Goal: Task Accomplishment & Management: Complete application form

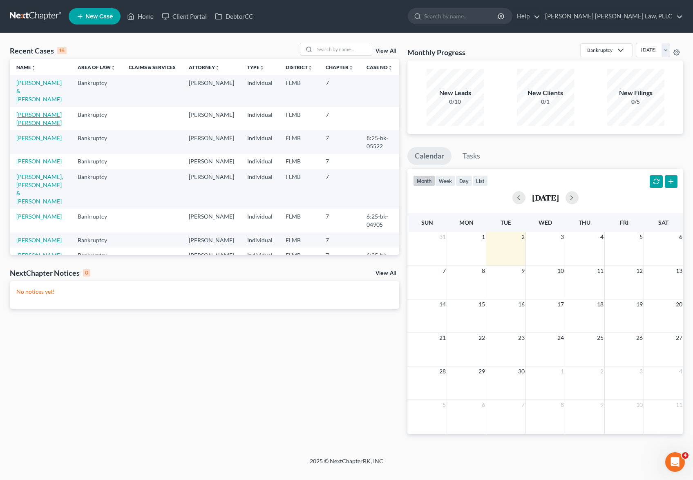
click at [29, 111] on link "[PERSON_NAME] [PERSON_NAME]" at bounding box center [38, 118] width 45 height 15
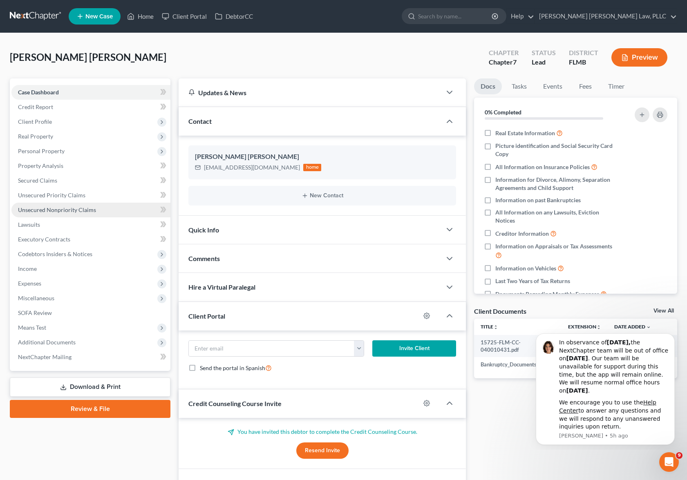
click at [76, 206] on link "Unsecured Nonpriority Claims" at bounding box center [90, 210] width 159 height 15
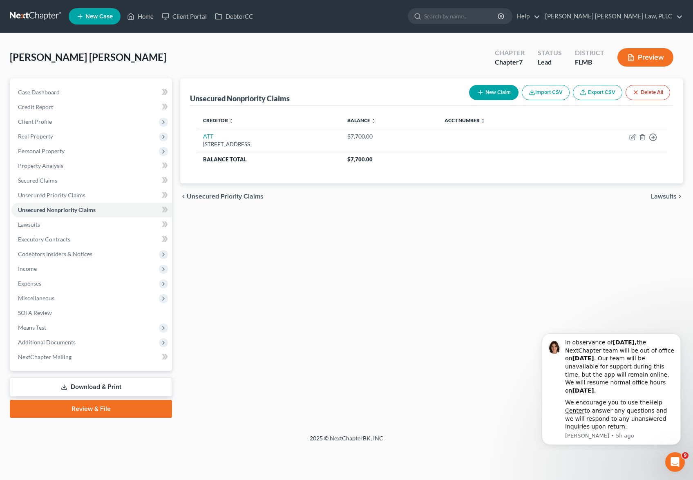
click at [485, 94] on button "New Claim" at bounding box center [493, 92] width 49 height 15
select select "0"
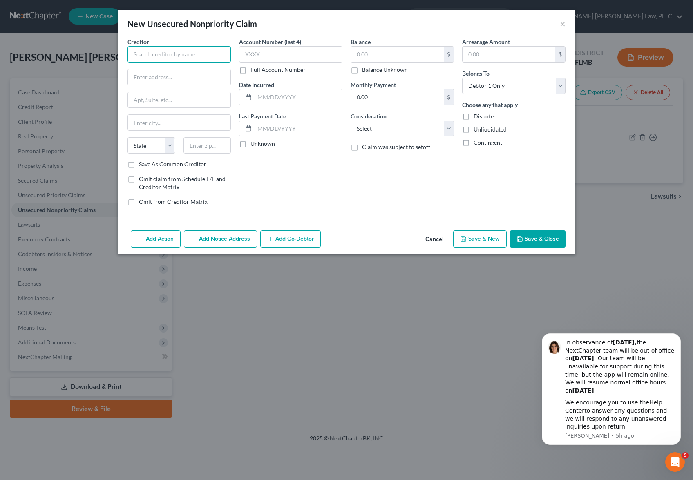
click at [170, 52] on input "text" at bounding box center [178, 54] width 103 height 16
drag, startPoint x: 188, startPoint y: 56, endPoint x: 47, endPoint y: 39, distance: 142.0
click at [47, 39] on div "New Unsecured Nonpriority Claim × Creditor * Ally FInancial State [US_STATE] AK…" at bounding box center [346, 240] width 693 height 480
type input "Suncoast Credit Union"
click at [494, 53] on input "text" at bounding box center [509, 55] width 93 height 16
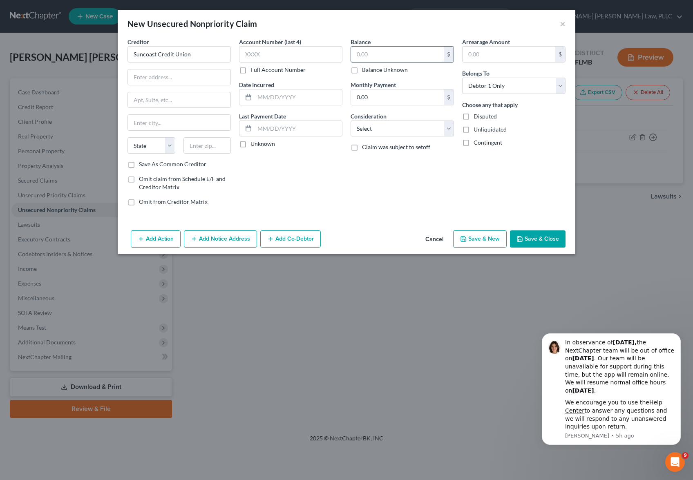
click at [401, 51] on input "text" at bounding box center [397, 55] width 93 height 16
type input "86,513.00"
click at [181, 72] on input "text" at bounding box center [179, 77] width 103 height 16
type input "[STREET_ADDRESS]"
type input "[GEOGRAPHIC_DATA]"
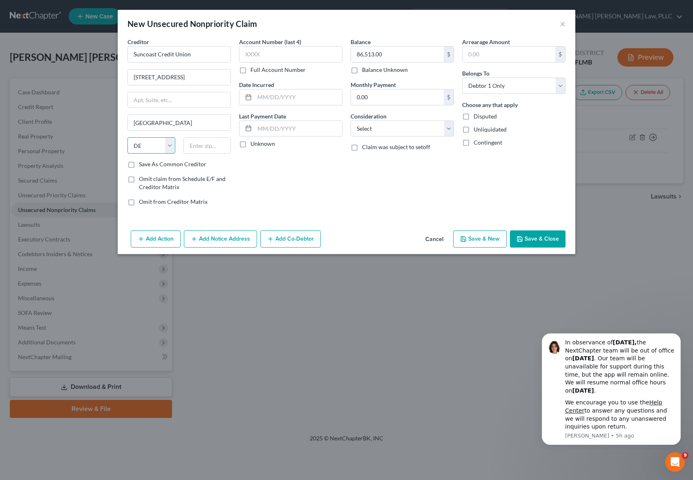
select select "9"
click at [219, 149] on input "text" at bounding box center [207, 145] width 48 height 16
type input "33610"
click at [530, 241] on button "Save & Close" at bounding box center [538, 238] width 56 height 17
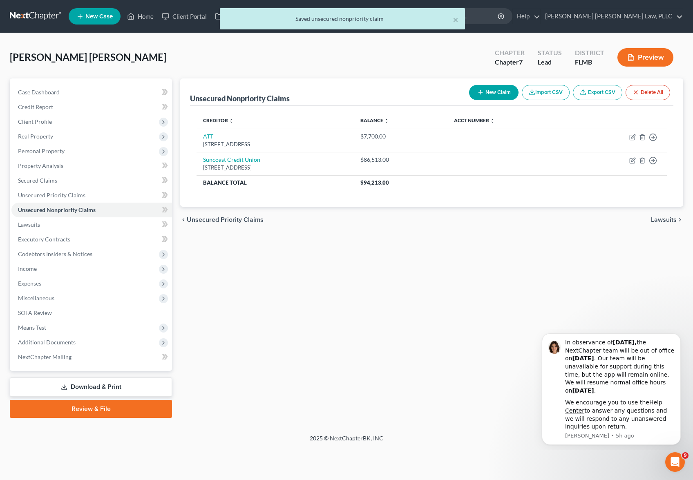
click at [491, 93] on button "New Claim" at bounding box center [493, 92] width 49 height 15
select select "0"
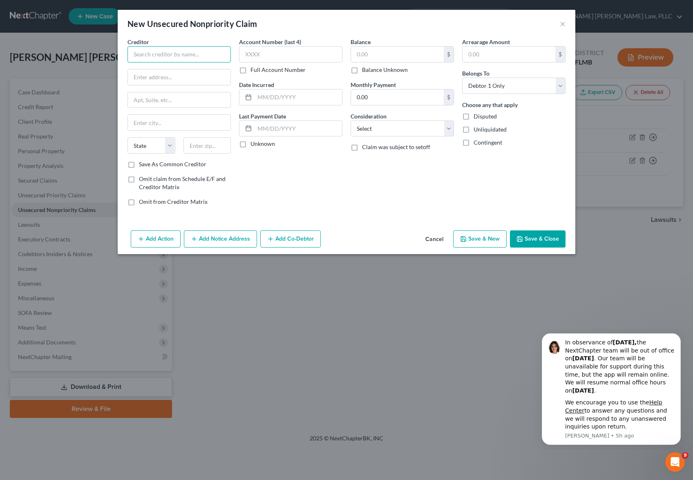
click at [195, 58] on input "text" at bounding box center [178, 54] width 103 height 16
type input "Ally FInancial"
type input "PO BOX 380901"
type input "Bloomington"
select select "24"
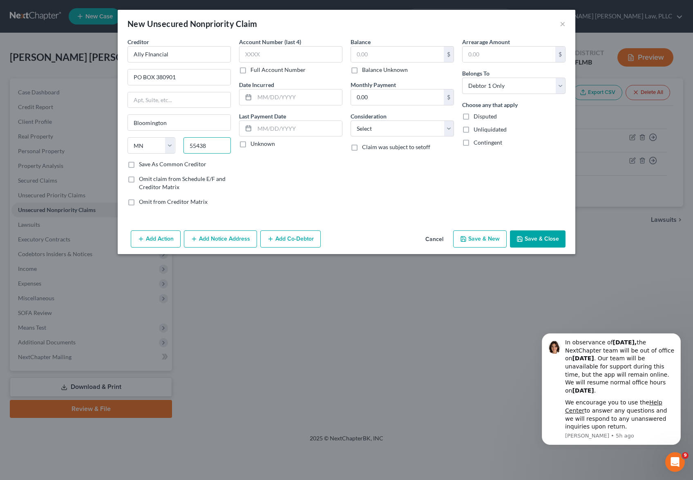
type input "55438"
type input "[GEOGRAPHIC_DATA]"
click at [401, 50] on input "text" at bounding box center [397, 55] width 93 height 16
type input "87,294.00"
click at [533, 236] on button "Save & Close" at bounding box center [538, 238] width 56 height 17
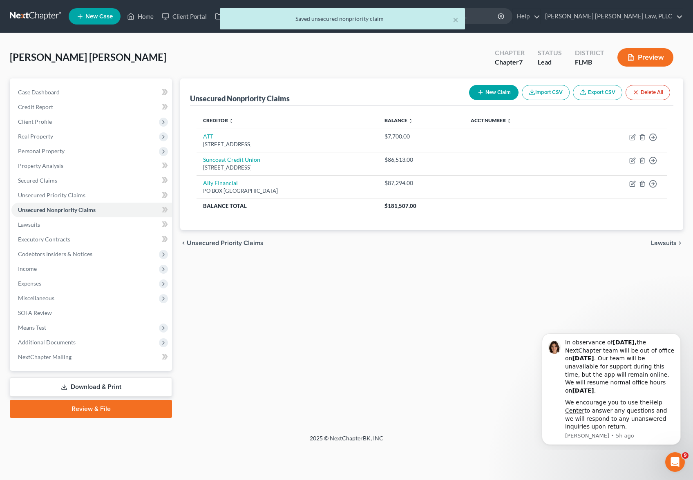
click at [490, 96] on button "New Claim" at bounding box center [493, 92] width 49 height 15
select select "0"
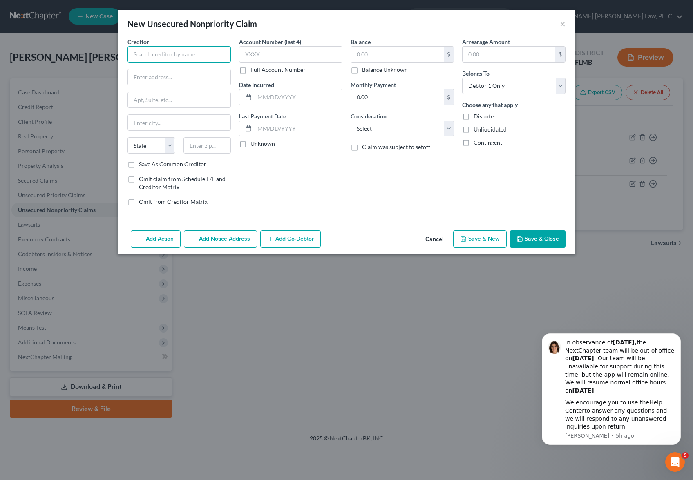
click at [200, 56] on input "text" at bounding box center [178, 54] width 103 height 16
type input "Toyota Financial Services"
click at [364, 52] on input "text" at bounding box center [397, 55] width 93 height 16
type input "91,657.00"
click at [152, 79] on input "text" at bounding box center [179, 77] width 103 height 16
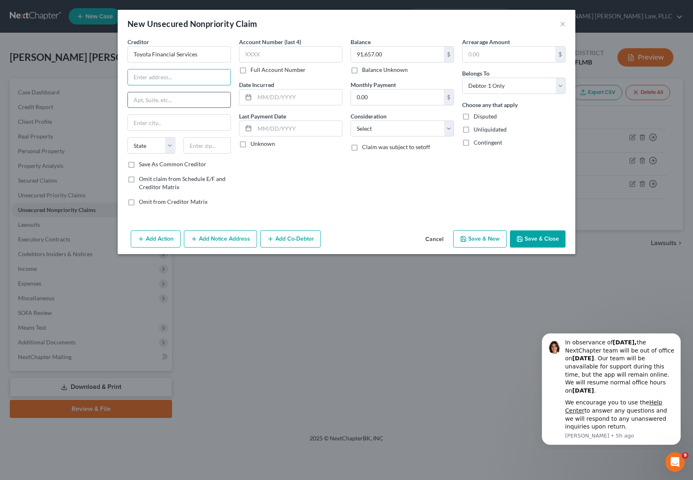
paste input "Credit Dispute Research Team"
type input "Credit Dispute Research Team"
drag, startPoint x: 209, startPoint y: 78, endPoint x: 80, endPoint y: 71, distance: 129.3
click at [80, 71] on div "New Unsecured Nonpriority Claim × Creditor * Toyota Financial Services Credit D…" at bounding box center [346, 240] width 693 height 480
click at [173, 78] on input "text" at bounding box center [179, 77] width 103 height 16
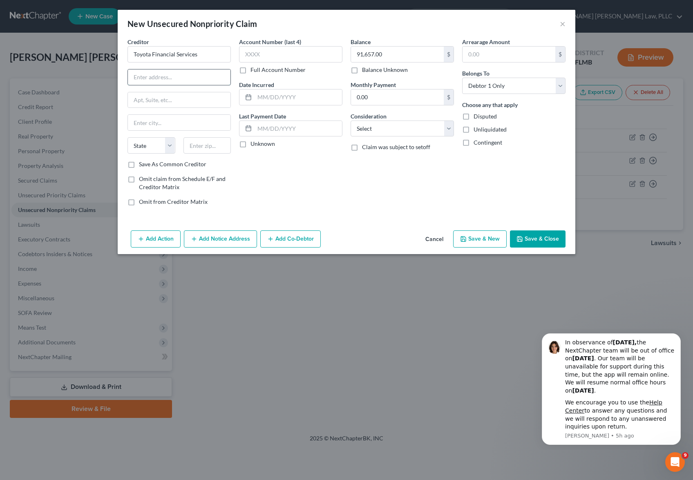
paste input "P.O. Box 2217"
type input "P.O. Box 22171"
type input "Tempe"
select select "3"
type input "85285"
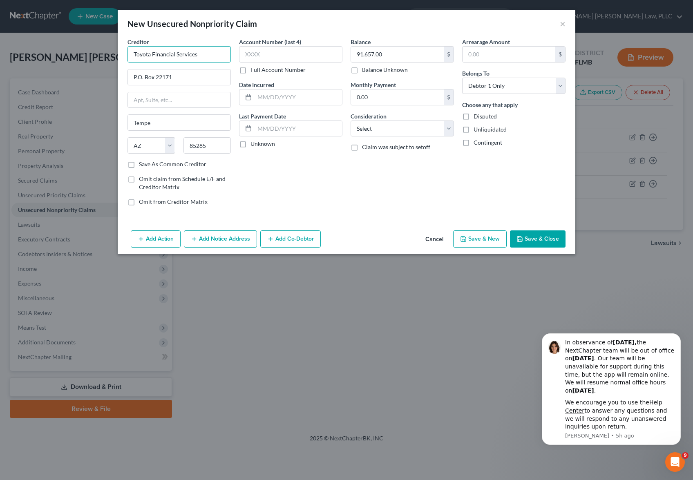
drag, startPoint x: 212, startPoint y: 54, endPoint x: 102, endPoint y: 52, distance: 109.5
click at [102, 52] on div "New Unsecured Nonpriority Claim × Creditor * Toyota Financial Services P.O. Box…" at bounding box center [346, 240] width 693 height 480
click at [530, 237] on button "Save & Close" at bounding box center [538, 238] width 56 height 17
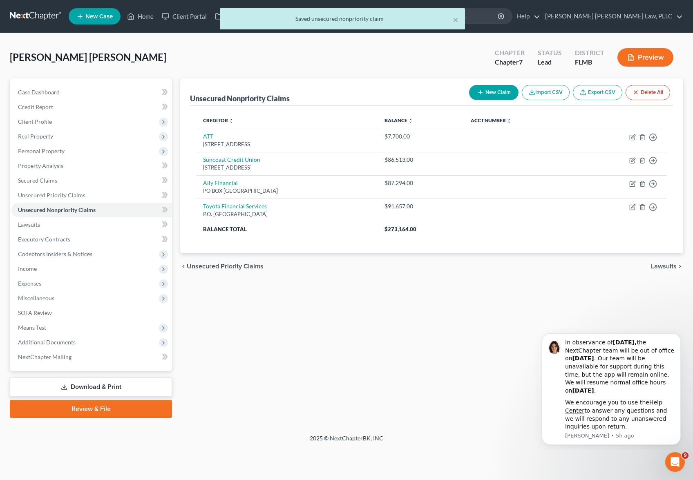
click at [487, 87] on button "New Claim" at bounding box center [493, 92] width 49 height 15
select select "0"
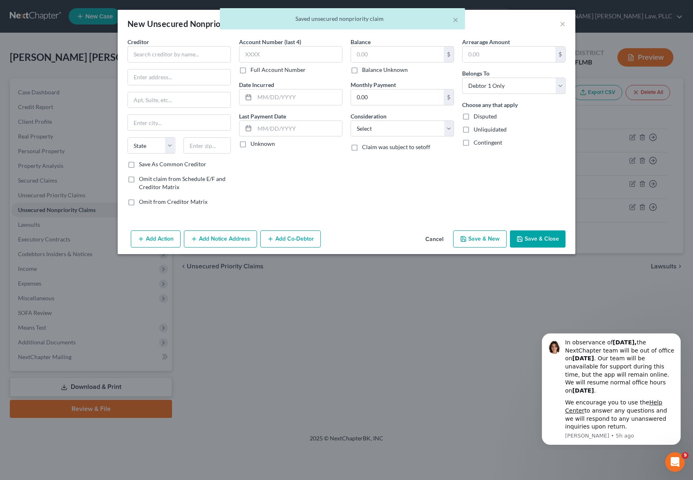
click at [167, 63] on div "Creditor * State [US_STATE] AK AR AZ CA CO [GEOGRAPHIC_DATA] DE DC [GEOGRAPHIC_…" at bounding box center [178, 99] width 103 height 123
click at [167, 59] on input "text" at bounding box center [178, 54] width 103 height 16
paste input "Toyota Financial Services"
type input "Toyota Financial Services"
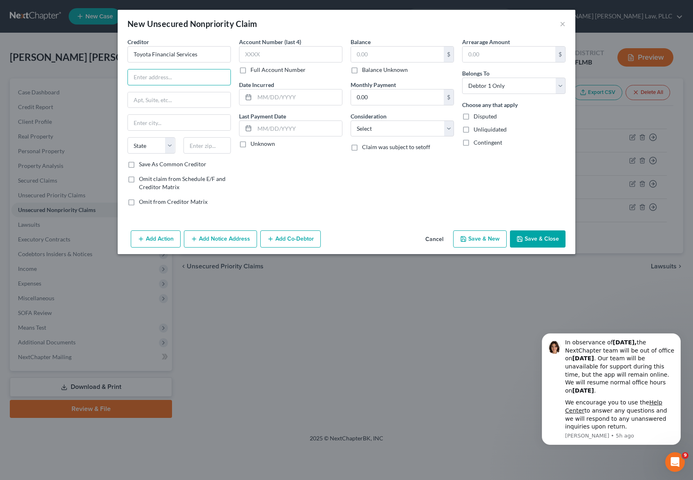
paste input "P.O. Box 22171"
type input "P.O. Box 22171"
type input "Tempe"
select select "3"
type input "85252"
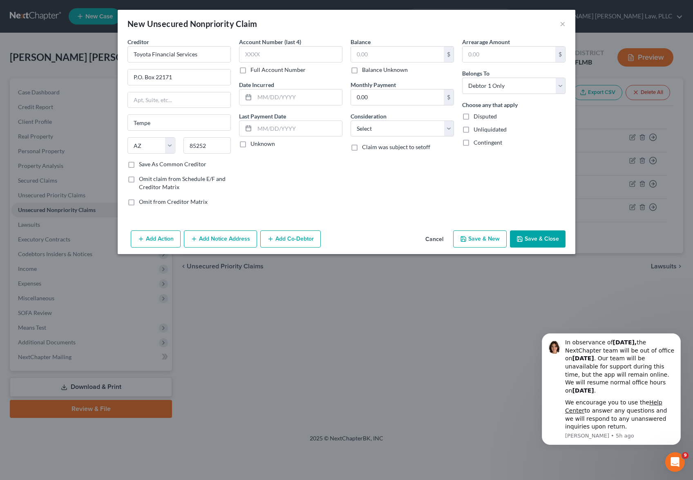
click at [400, 63] on div "$ Balance Unknown" at bounding box center [402, 60] width 103 height 28
type input "Scottsdale"
click at [399, 55] on input "text" at bounding box center [397, 55] width 93 height 16
click at [372, 53] on input "text" at bounding box center [397, 55] width 93 height 16
type input "71,173.00"
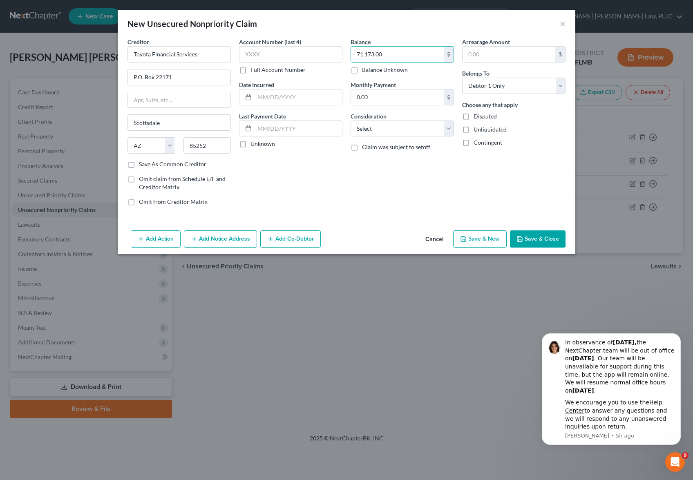
click at [542, 237] on button "Save & Close" at bounding box center [538, 238] width 56 height 17
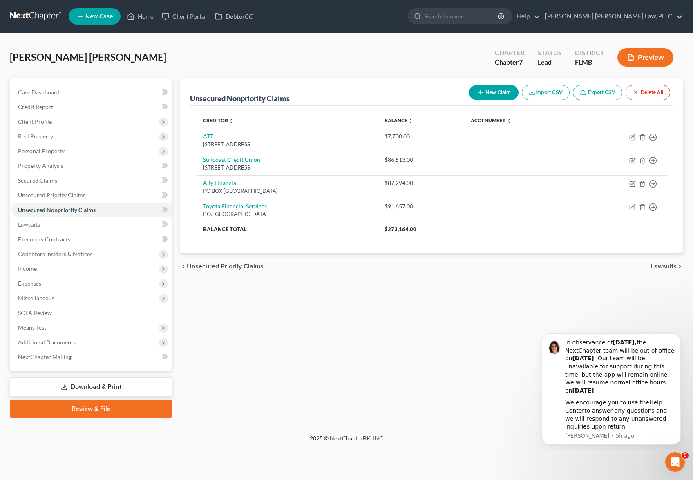
click at [499, 91] on button "New Claim" at bounding box center [493, 92] width 49 height 15
select select "0"
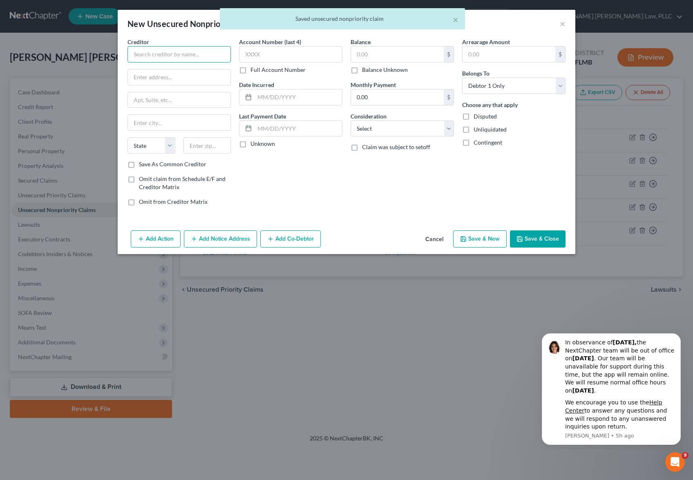
click at [194, 53] on input "text" at bounding box center [178, 54] width 103 height 16
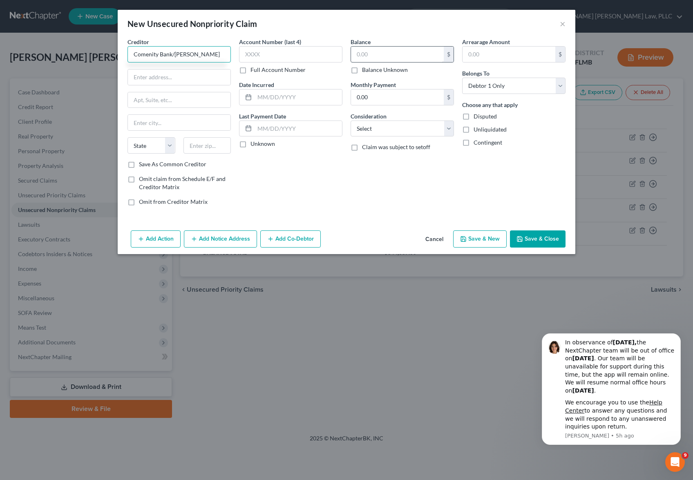
type input "Comenity Bank/[PERSON_NAME]"
click at [418, 59] on input "text" at bounding box center [397, 55] width 93 height 16
type input "5,674.00"
paste input "PO BOX 182789"
type input "PO BOX 182789"
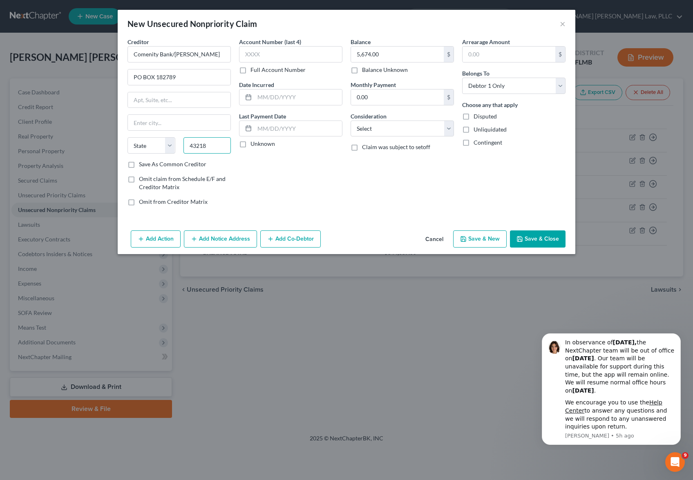
type input "43218"
type input "Columbus"
select select "36"
click at [537, 240] on button "Save & Close" at bounding box center [538, 238] width 56 height 17
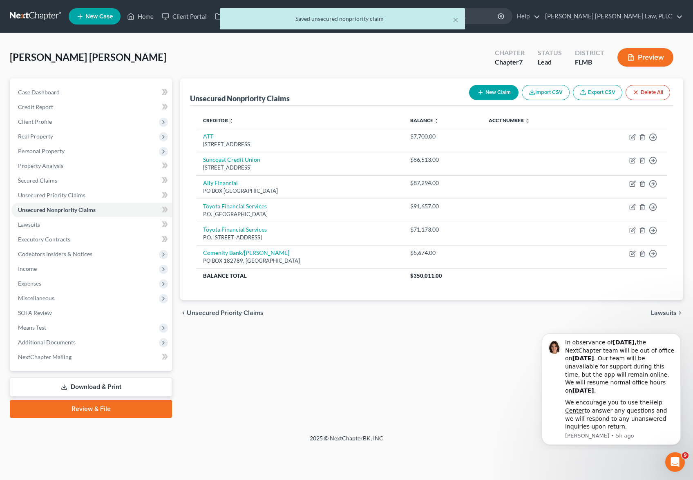
click at [500, 91] on button "New Claim" at bounding box center [493, 92] width 49 height 15
select select "0"
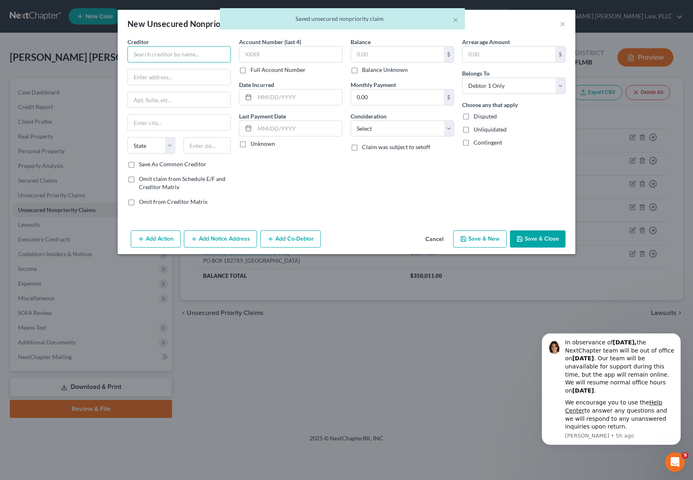
click at [195, 54] on input "text" at bounding box center [178, 54] width 103 height 16
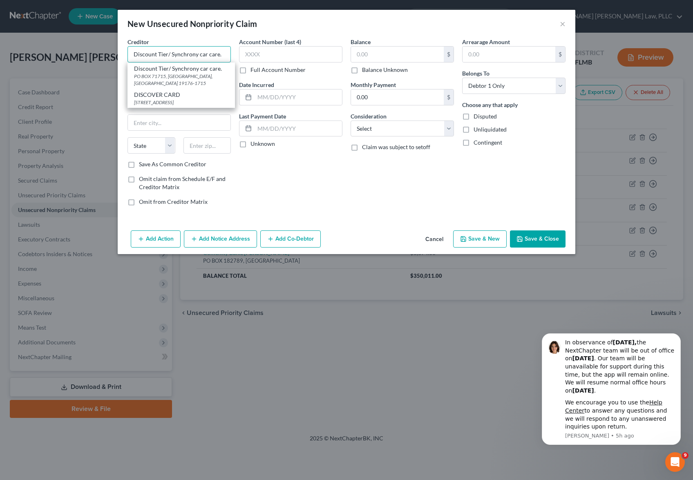
type input "DISCOVER CARD"
click at [181, 94] on div "DISCOVER CARD" at bounding box center [181, 95] width 94 height 8
type input "PO BOX 30939, [GEOGRAPHIC_DATA], [GEOGRAPHIC_DATA]"
type input "[GEOGRAPHIC_DATA]"
select select "46"
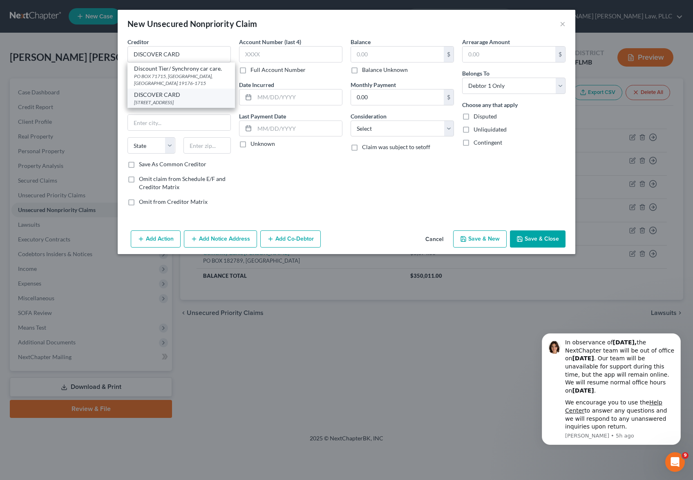
type input "84130"
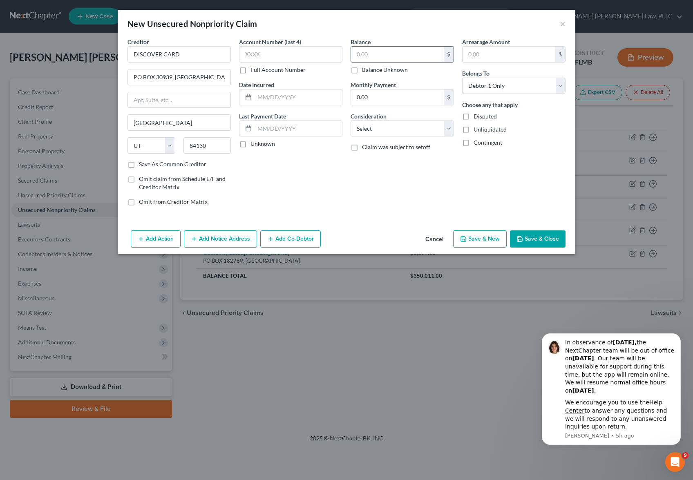
click at [419, 56] on input "text" at bounding box center [397, 55] width 93 height 16
type input "7,463.00"
click at [541, 240] on button "Save & Close" at bounding box center [538, 238] width 56 height 17
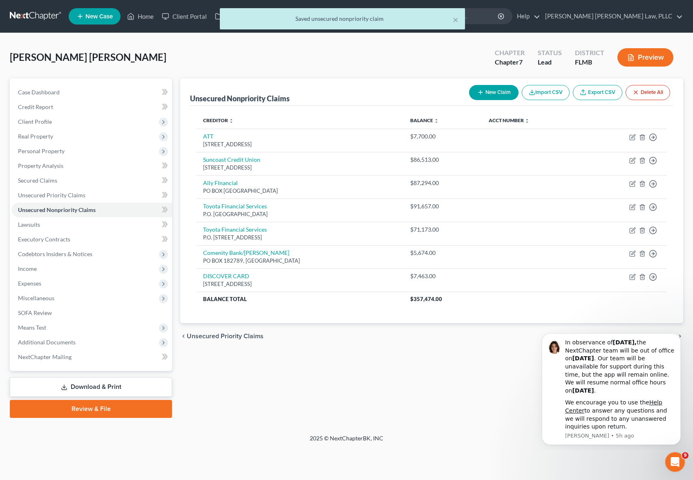
click at [487, 93] on button "New Claim" at bounding box center [493, 92] width 49 height 15
select select "0"
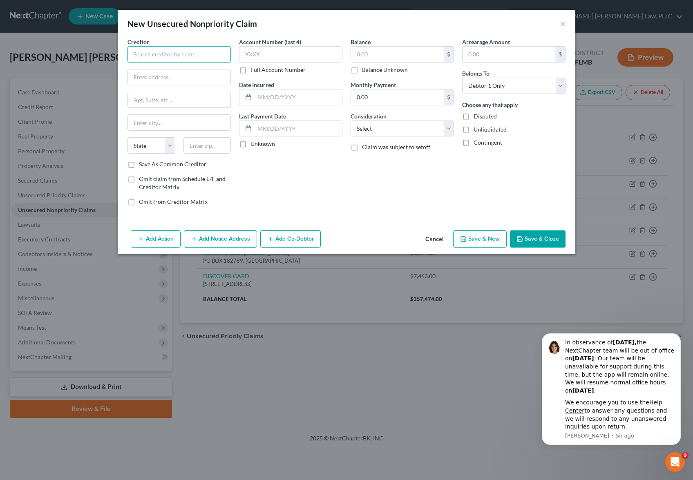
click at [178, 59] on input "text" at bounding box center [178, 54] width 103 height 16
type input "APPLE CARD - GS BANK"
type input "LOCKBOX 6112; PO BOX 7247"
type input "[PERSON_NAME] [PERSON_NAME] BANK"
type input "[GEOGRAPHIC_DATA]"
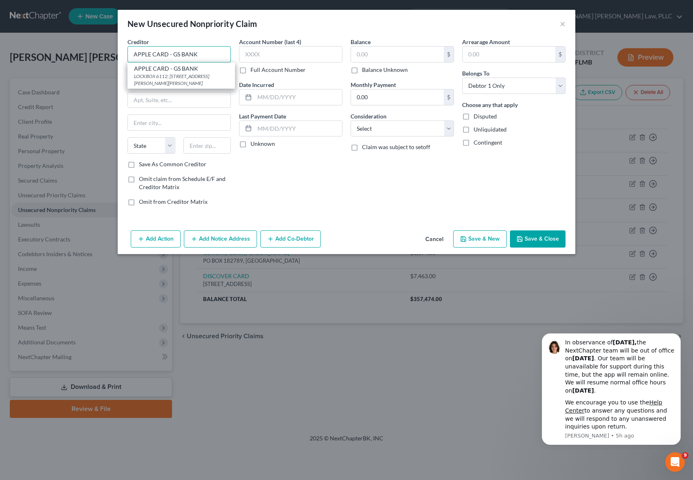
select select "39"
type input "19170-6112"
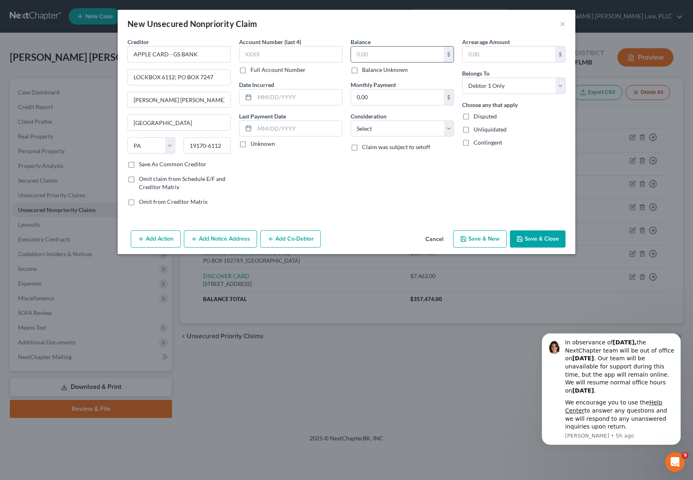
click at [418, 51] on input "text" at bounding box center [397, 55] width 93 height 16
type input "4,043.00"
click at [538, 233] on button "Save & Close" at bounding box center [538, 238] width 56 height 17
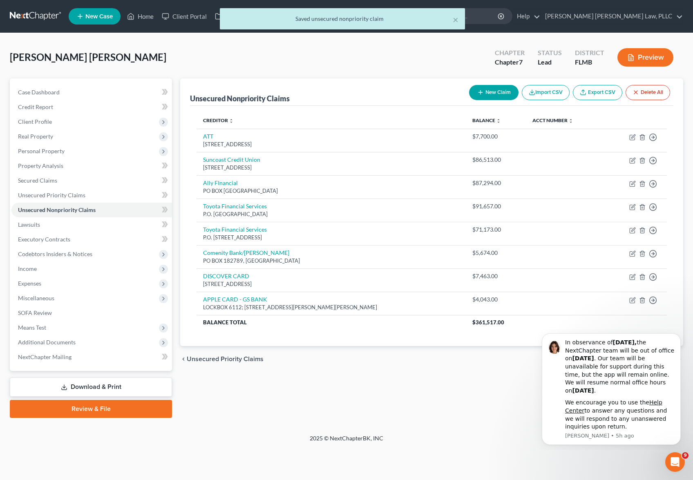
click at [499, 90] on button "New Claim" at bounding box center [493, 92] width 49 height 15
select select "0"
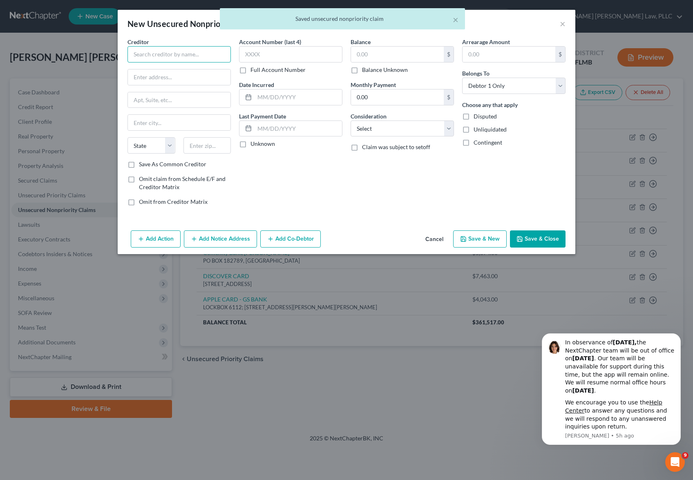
click at [180, 48] on input "text" at bounding box center [178, 54] width 103 height 16
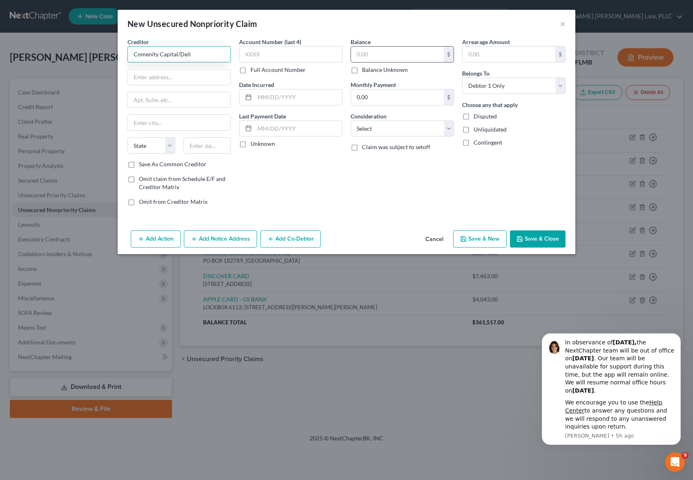
type input "Comenity Capital/Dell"
click at [413, 51] on input "text" at bounding box center [397, 55] width 93 height 16
type input "4,002.00"
paste input "[STREET_ADDRESS][PERSON_NAME]"
type input "[STREET_ADDRESS][PERSON_NAME]"
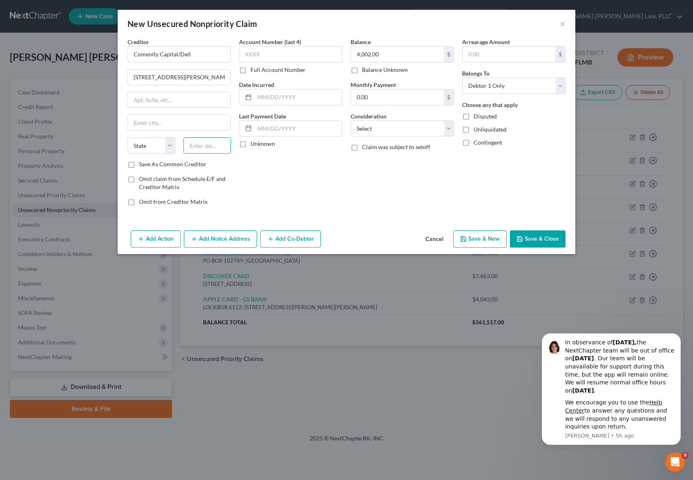
paste input "19803"
type input "19803"
type input "Wilmington"
select select "7"
click at [534, 224] on div "Creditor * Comenity Capital/Dell 1 [PERSON_NAME] PKWY Wilmington State [US_STAT…" at bounding box center [347, 133] width 458 height 190
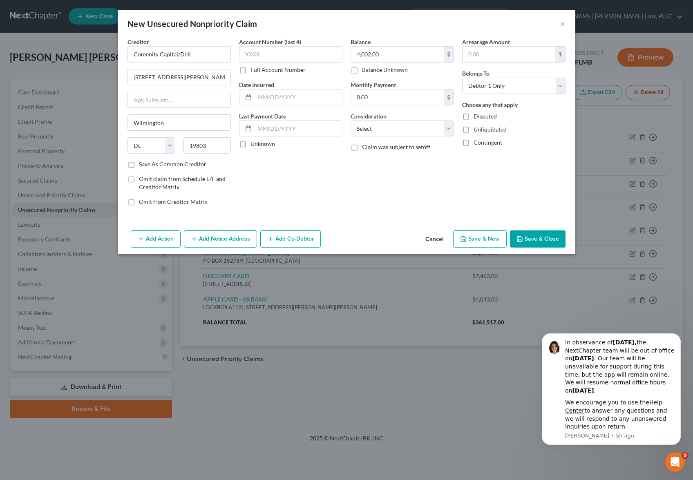
click at [534, 237] on button "Save & Close" at bounding box center [538, 238] width 56 height 17
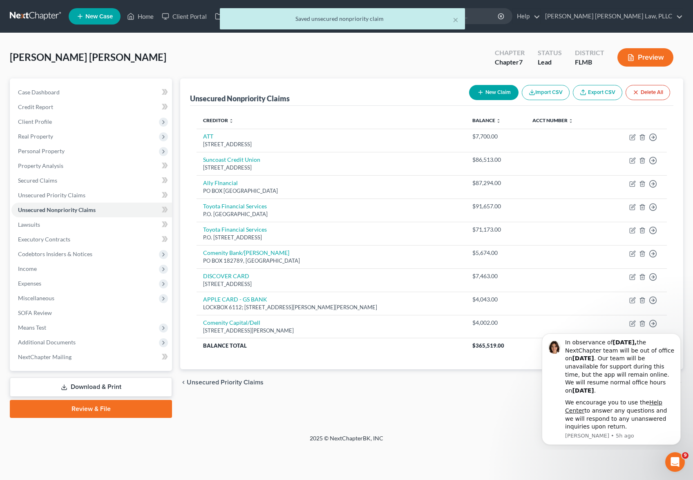
click at [487, 94] on button "New Claim" at bounding box center [493, 92] width 49 height 15
select select "0"
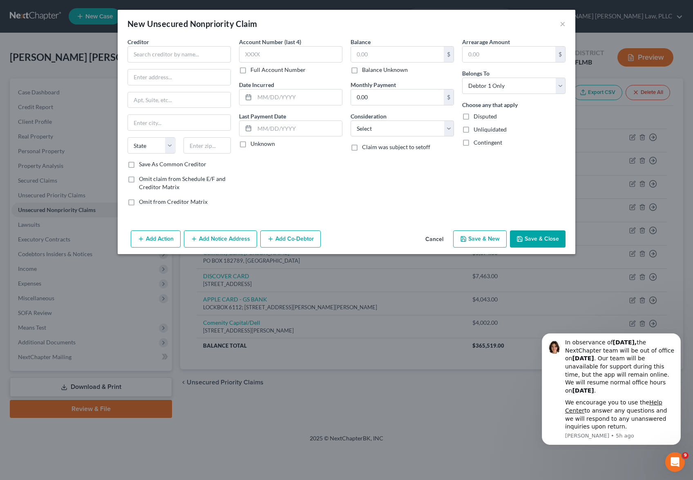
click at [487, 94] on select "Select Debtor 1 Only Debtor 2 Only Debtor 1 And Debtor 2 Only At Least One Of T…" at bounding box center [513, 86] width 103 height 16
click at [123, 56] on div "Creditor * State [US_STATE] AK AR AZ CA CO CT DE DC [GEOGRAPHIC_DATA] [GEOGRAPH…" at bounding box center [347, 133] width 458 height 190
click at [152, 52] on input "text" at bounding box center [178, 54] width 103 height 16
type input "CITICARDS CBNA"
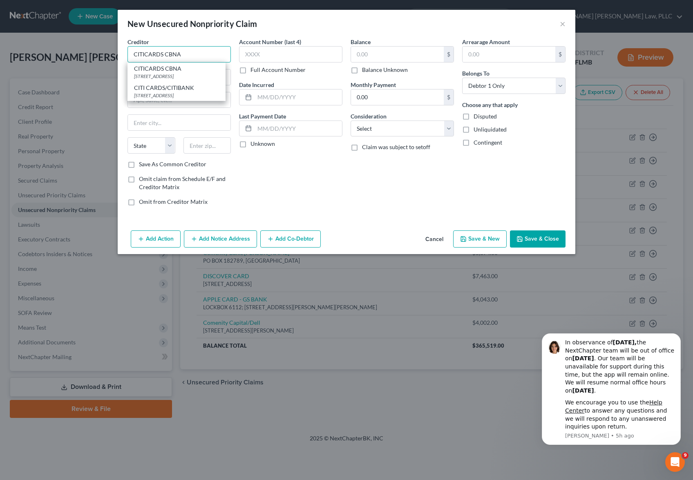
type input "[STREET_ADDRESS]"
type input "[GEOGRAPHIC_DATA]"
select select "43"
type input "57108"
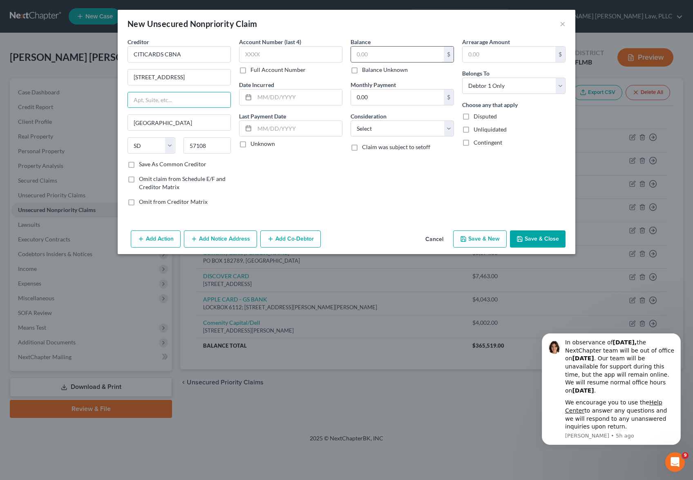
click at [396, 48] on input "text" at bounding box center [397, 55] width 93 height 16
type input "3,468.00"
click at [534, 242] on button "Save & Close" at bounding box center [538, 238] width 56 height 17
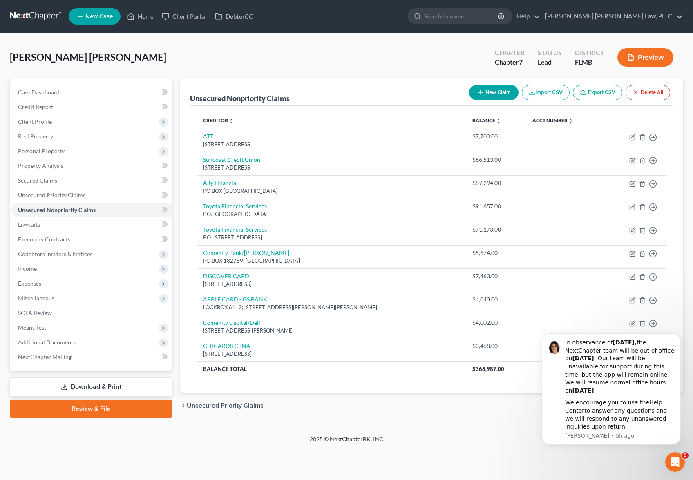
click at [480, 88] on button "New Claim" at bounding box center [493, 92] width 49 height 15
select select "0"
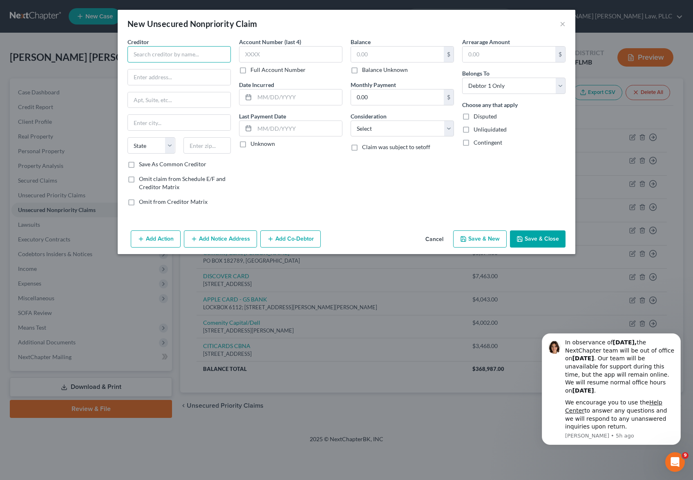
click at [170, 57] on input "text" at bounding box center [178, 54] width 103 height 16
type input "JPMCB- Card Service"
click at [168, 80] on input "text" at bounding box center [179, 77] width 103 height 16
paste input "PO BOX 15369"
type input "PO BOX 15369"
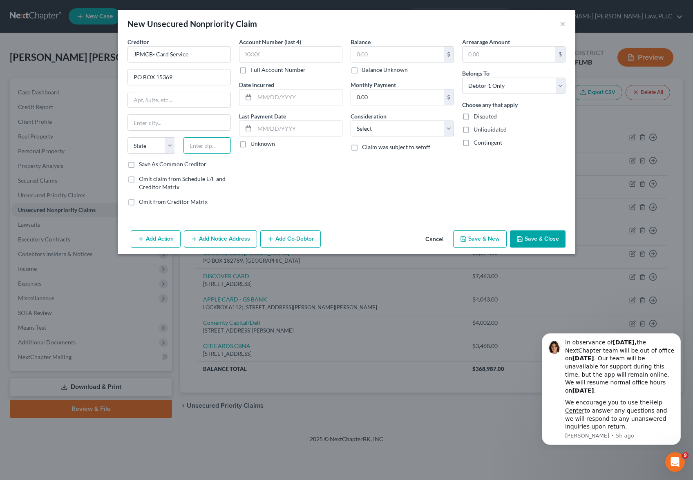
paste input "19850"
type input "19850"
type input "Wilmington"
select select "7"
click at [385, 53] on input "text" at bounding box center [397, 55] width 93 height 16
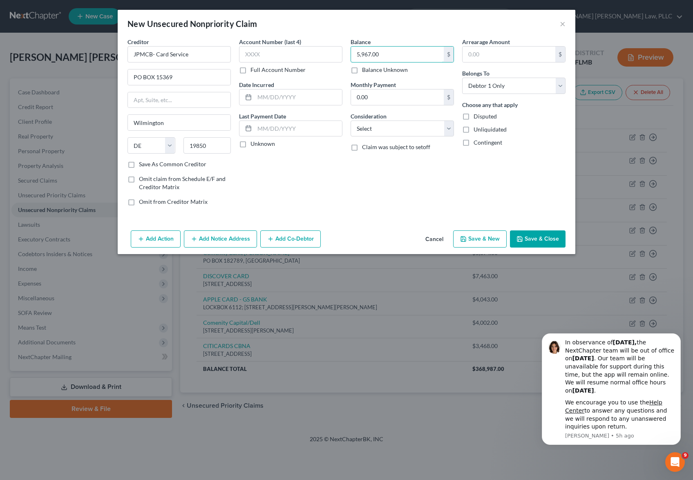
type input "5,967.00"
click at [555, 237] on button "Save & Close" at bounding box center [538, 238] width 56 height 17
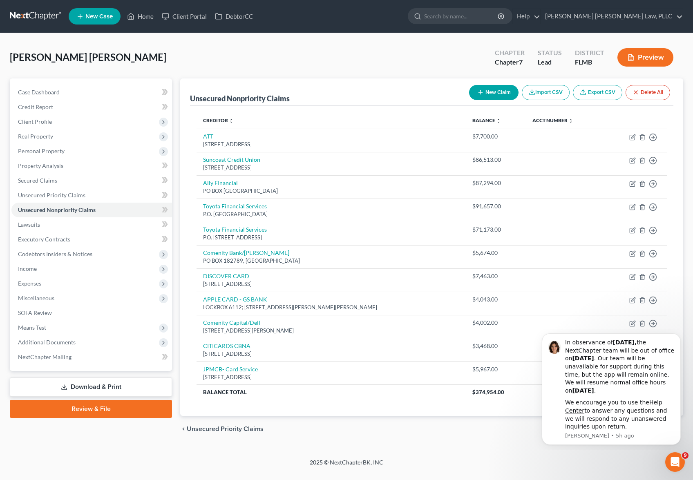
click at [495, 97] on button "New Claim" at bounding box center [493, 92] width 49 height 15
select select "0"
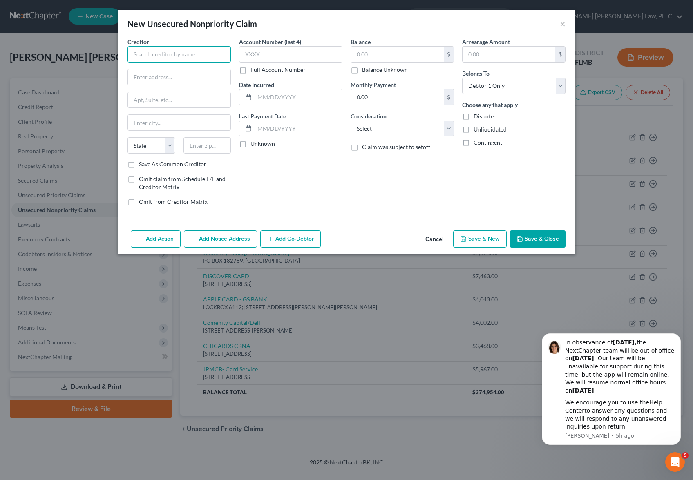
click at [187, 51] on input "text" at bounding box center [178, 54] width 103 height 16
type input "Suncoast Credit Union"
click at [394, 60] on input "text" at bounding box center [397, 55] width 93 height 16
type input "9,696.00"
click at [163, 82] on input "text" at bounding box center [179, 77] width 103 height 16
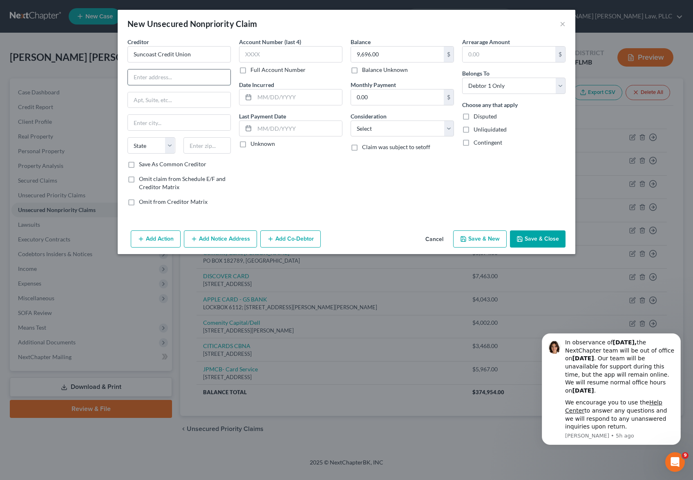
paste input "[STREET_ADDRESS]"
click at [171, 80] on input "[STREET_ADDRESS]" at bounding box center [179, 77] width 103 height 16
type input "[STREET_ADDRESS]"
type input "33610"
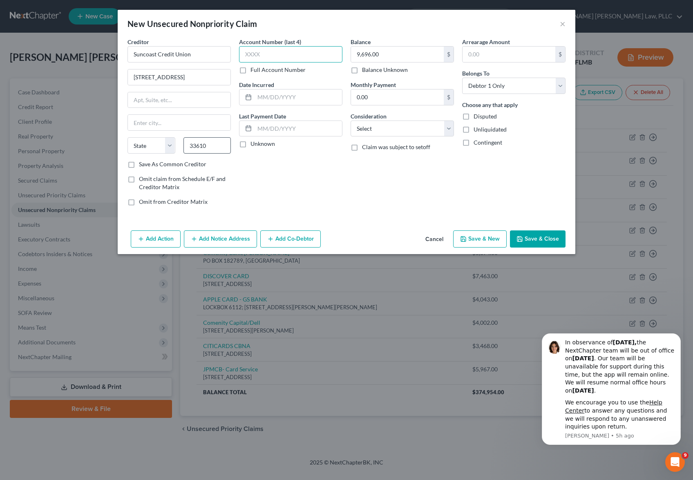
type input "[GEOGRAPHIC_DATA]"
select select "9"
click at [530, 237] on button "Save & Close" at bounding box center [538, 238] width 56 height 17
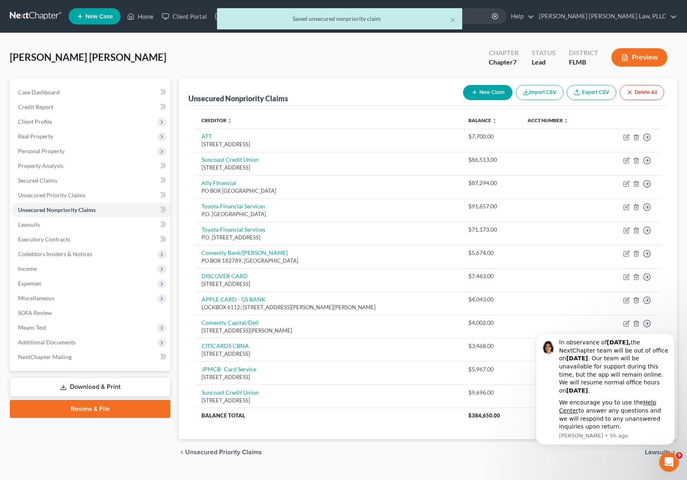
click at [500, 97] on button "New Claim" at bounding box center [487, 92] width 49 height 15
select select "0"
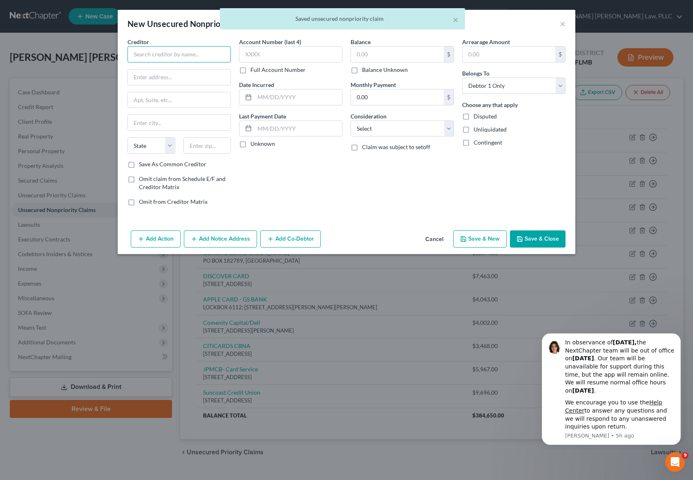
click at [165, 58] on input "text" at bounding box center [178, 54] width 103 height 16
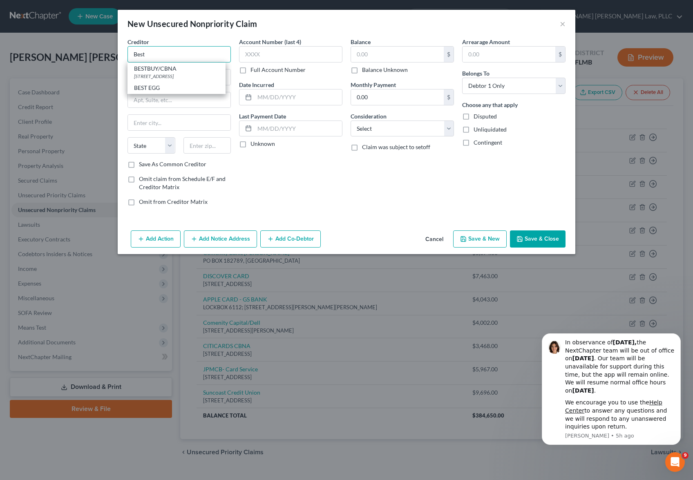
type input "BESTBUY/CBNA"
type input "[STREET_ADDRESS]"
type input "[GEOGRAPHIC_DATA]"
select select "43"
type input "57108"
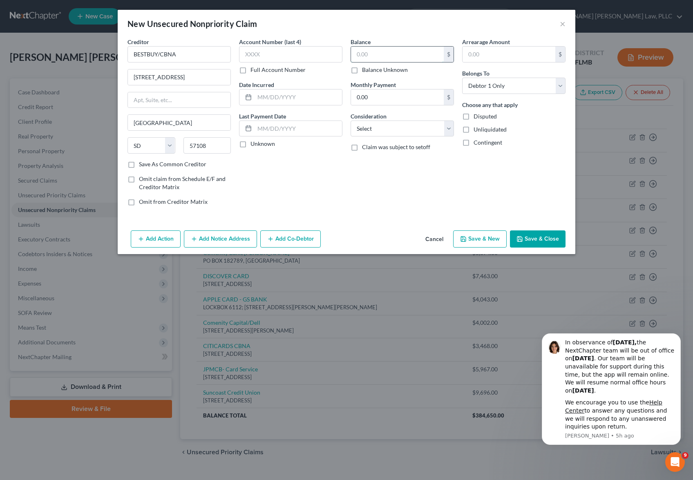
click at [377, 51] on input "text" at bounding box center [397, 55] width 93 height 16
type input "9,733.00"
click at [562, 241] on button "Save & Close" at bounding box center [538, 238] width 56 height 17
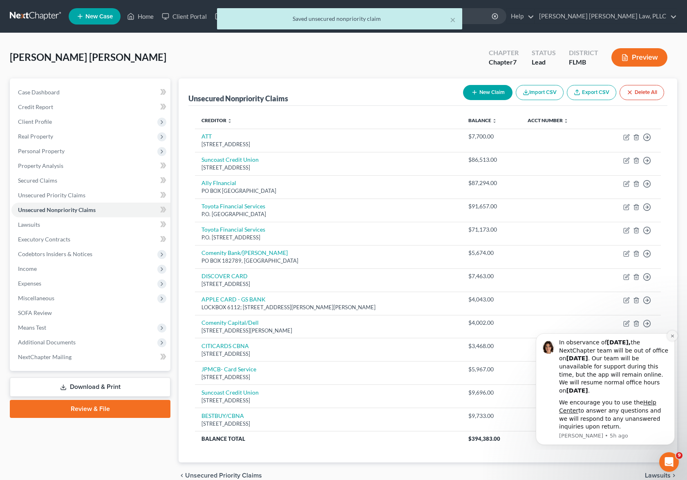
click at [675, 338] on button "Dismiss notification" at bounding box center [672, 336] width 11 height 11
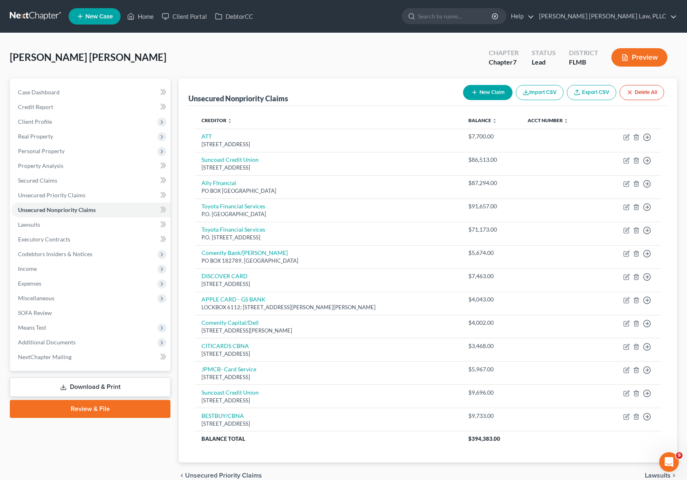
click at [489, 90] on button "New Claim" at bounding box center [487, 92] width 49 height 15
select select "0"
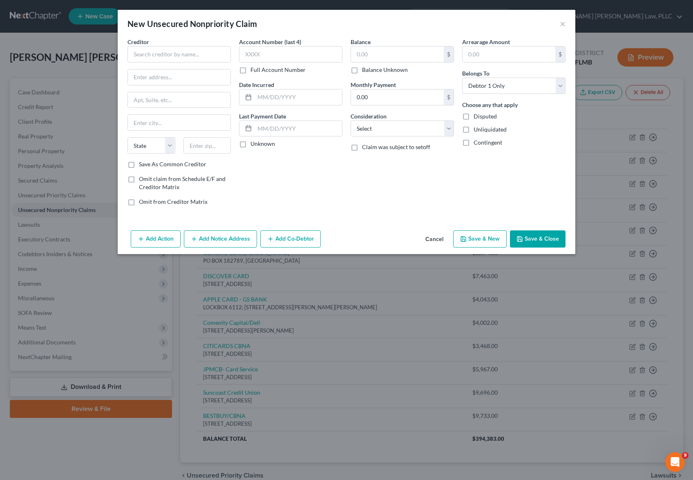
click at [190, 63] on div "Creditor * State [US_STATE] AK AR AZ CA CO [GEOGRAPHIC_DATA] DE DC [GEOGRAPHIC_…" at bounding box center [178, 99] width 103 height 123
click at [189, 58] on input "text" at bounding box center [178, 54] width 103 height 16
click at [196, 70] on div "Bank of America" at bounding box center [176, 69] width 85 height 8
type input "Bank of America"
type input "PO Box 982238"
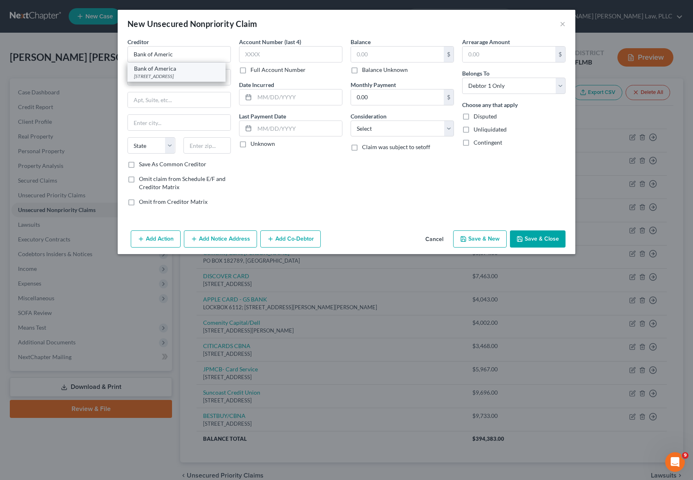
type input "[GEOGRAPHIC_DATA]"
select select "45"
type input "79998-2238"
click at [379, 54] on input "text" at bounding box center [397, 55] width 93 height 16
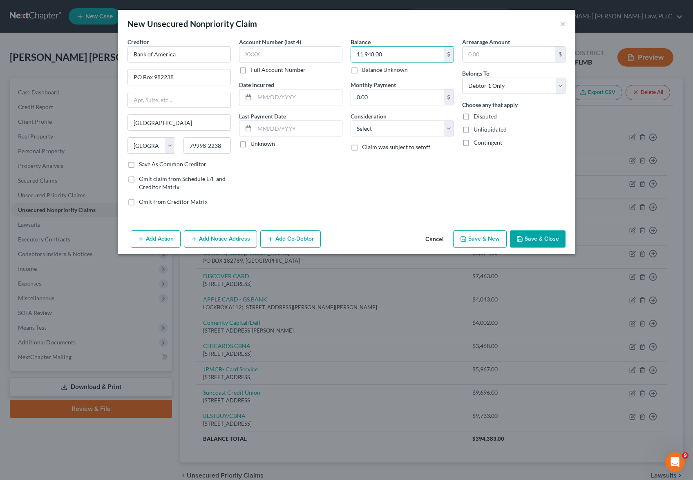
type input "11,948.00"
click at [536, 231] on button "Save & Close" at bounding box center [538, 238] width 56 height 17
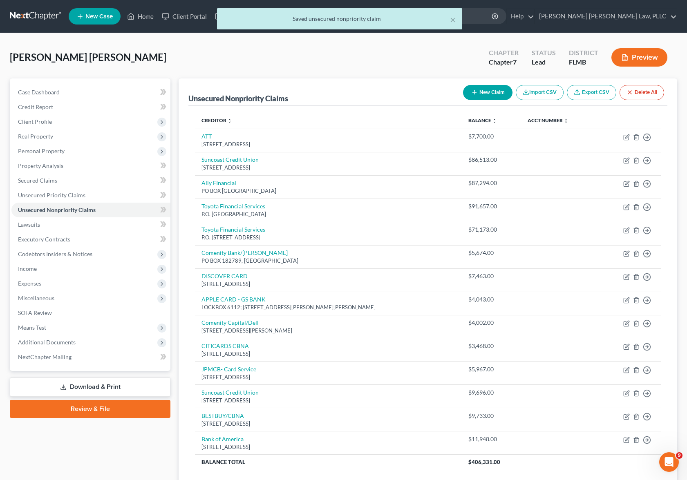
click at [503, 87] on button "New Claim" at bounding box center [487, 92] width 49 height 15
select select "0"
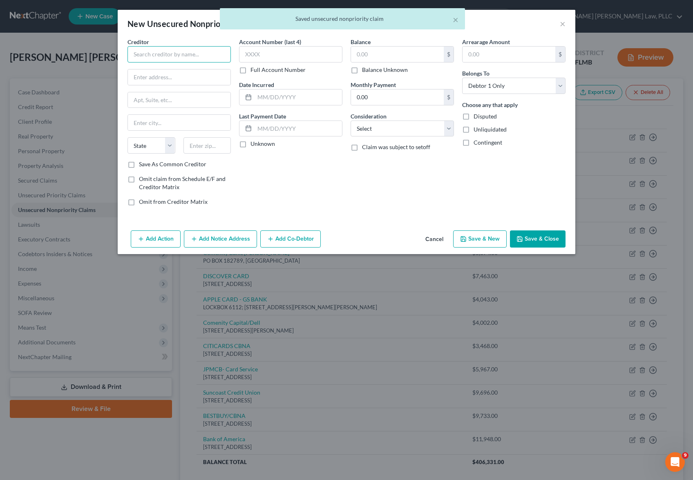
click at [197, 54] on input "text" at bounding box center [178, 54] width 103 height 16
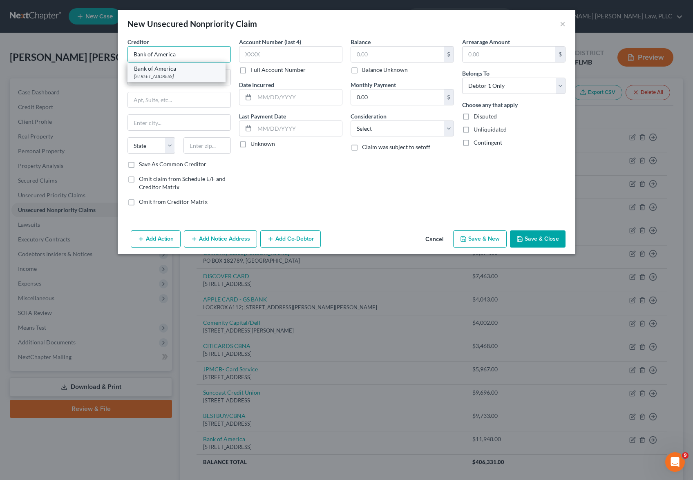
type input "Bank of America"
click at [187, 80] on div "Bank of [GEOGRAPHIC_DATA][STREET_ADDRESS]" at bounding box center [176, 72] width 98 height 19
type input "PO Box 982238"
type input "[GEOGRAPHIC_DATA]"
select select "45"
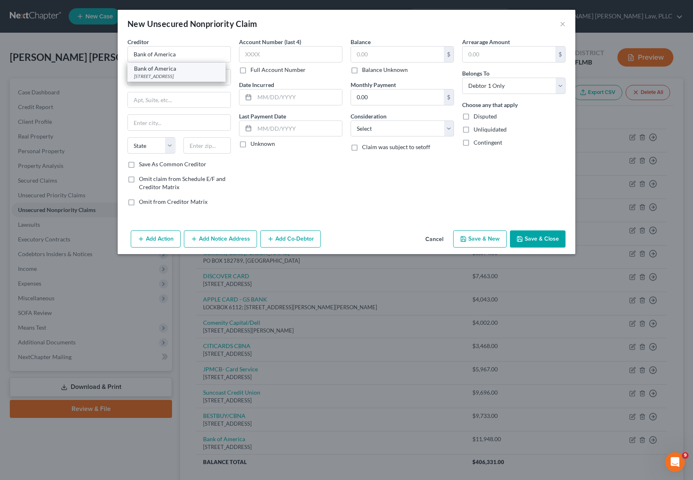
type input "79998-2238"
click at [375, 58] on input "text" at bounding box center [397, 55] width 93 height 16
type input "3,756.00"
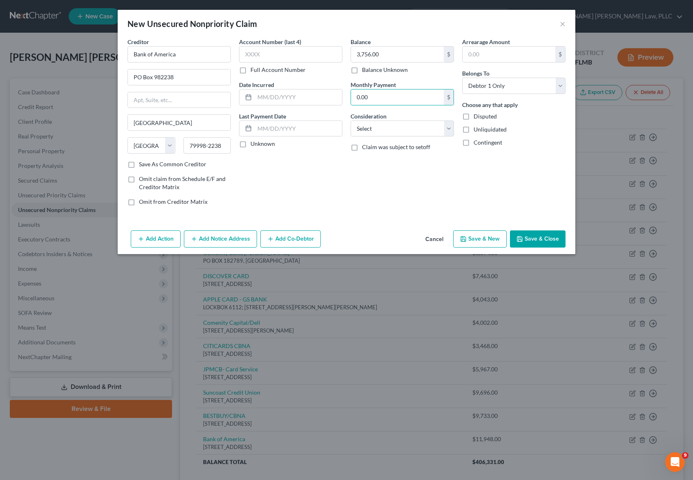
click at [541, 233] on button "Save & Close" at bounding box center [538, 238] width 56 height 17
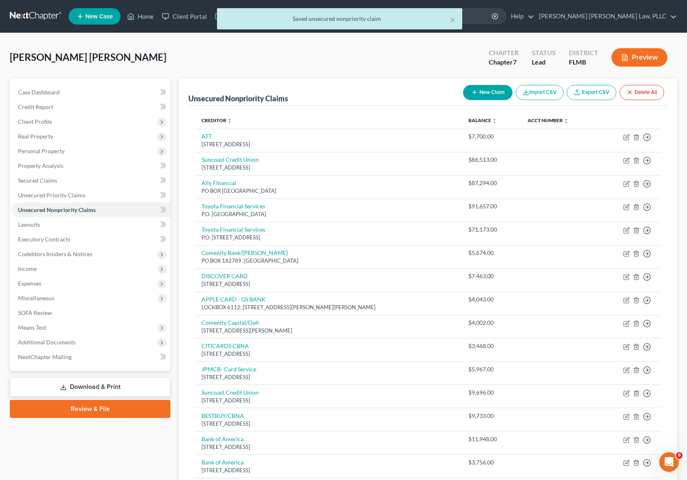
click at [500, 92] on button "New Claim" at bounding box center [487, 92] width 49 height 15
select select "0"
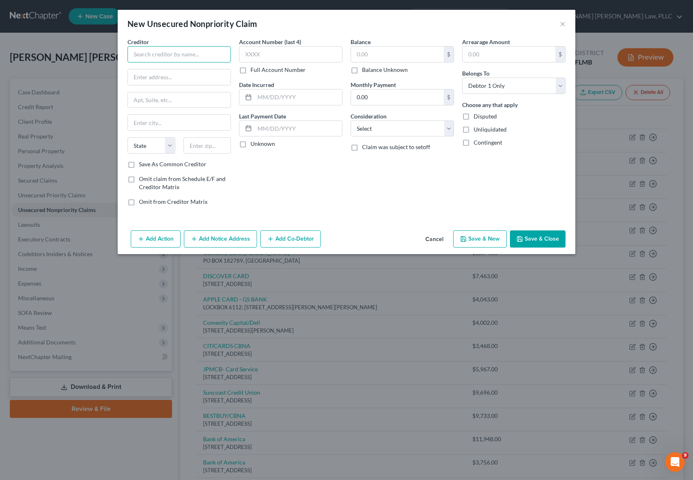
click at [177, 55] on input "text" at bounding box center [178, 54] width 103 height 16
type input "Bank of America"
click at [196, 72] on div "Bank of America" at bounding box center [176, 69] width 85 height 8
type input "PO Box 982238"
type input "[GEOGRAPHIC_DATA]"
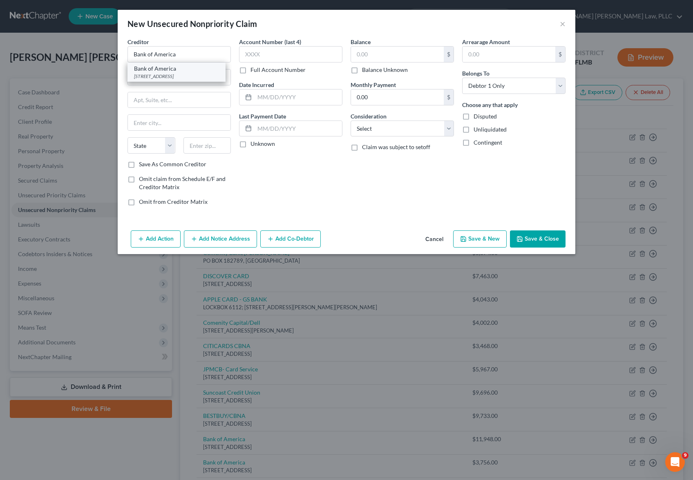
select select "45"
type input "79998-2238"
click at [404, 56] on input "text" at bounding box center [397, 55] width 93 height 16
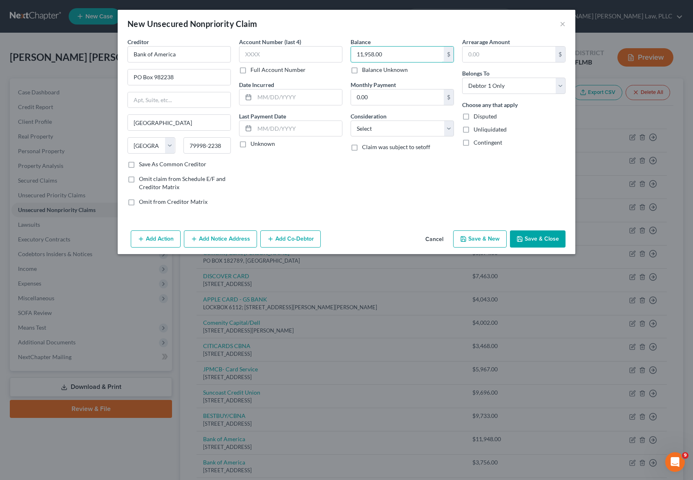
type input "11,958.00"
click at [552, 245] on button "Save & Close" at bounding box center [538, 238] width 56 height 17
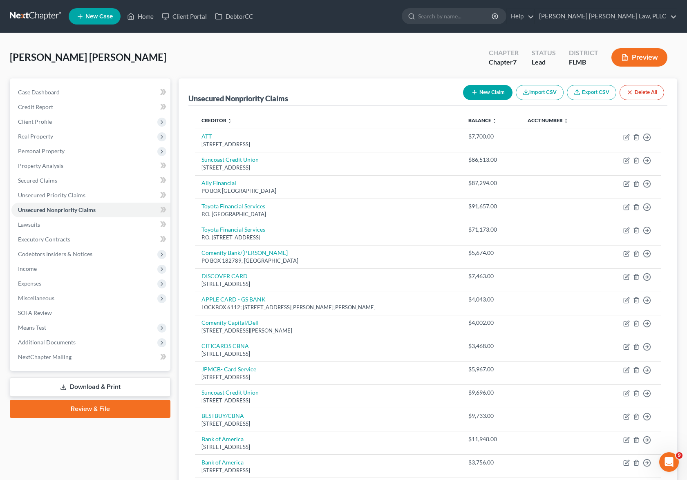
click at [487, 88] on button "New Claim" at bounding box center [487, 92] width 49 height 15
select select "0"
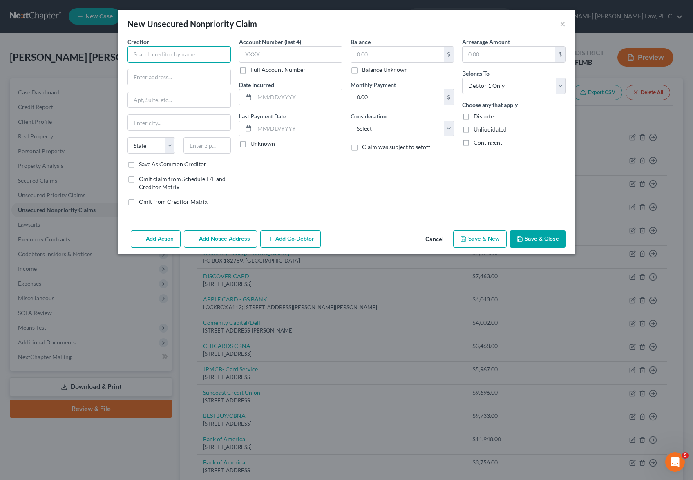
click at [154, 50] on input "text" at bounding box center [178, 54] width 103 height 16
type input "AMERICAN EXPRESS"
type input "PO Box 981537"
type input "[GEOGRAPHIC_DATA]"
select select "45"
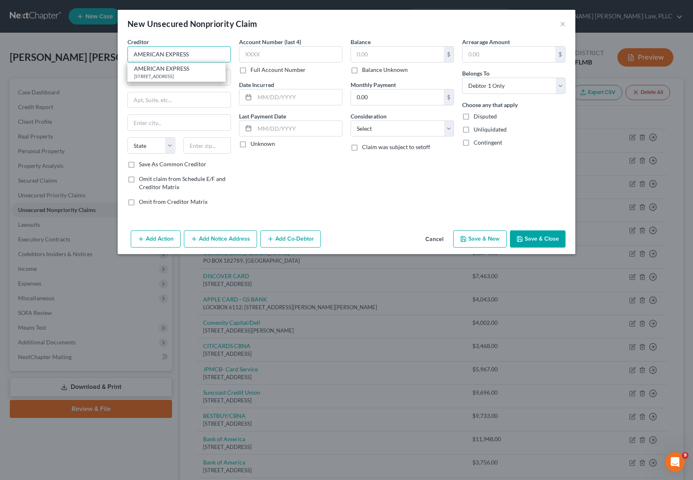
type input "79998-1537"
click at [388, 50] on input "text" at bounding box center [397, 55] width 93 height 16
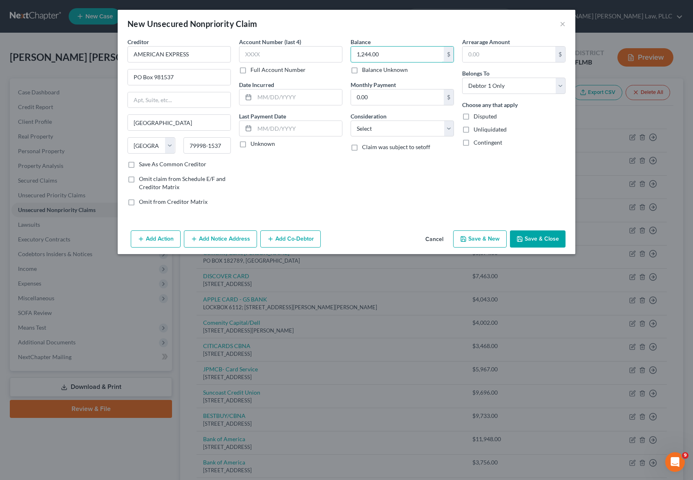
type input "1,244.00"
click at [541, 239] on button "Save & Close" at bounding box center [538, 238] width 56 height 17
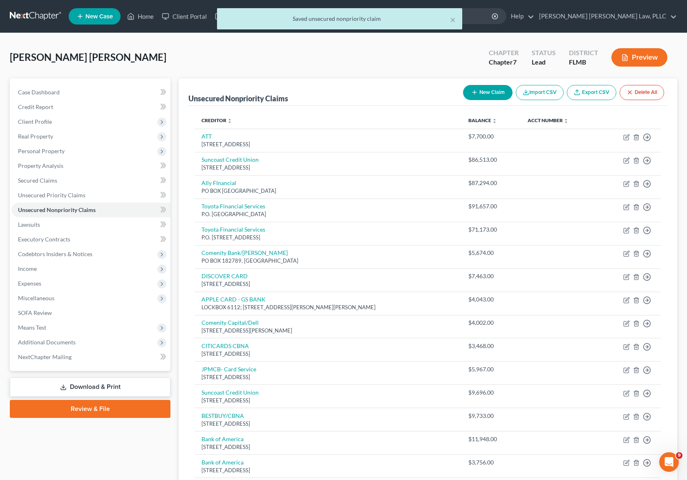
click at [496, 92] on button "New Claim" at bounding box center [487, 92] width 49 height 15
select select "0"
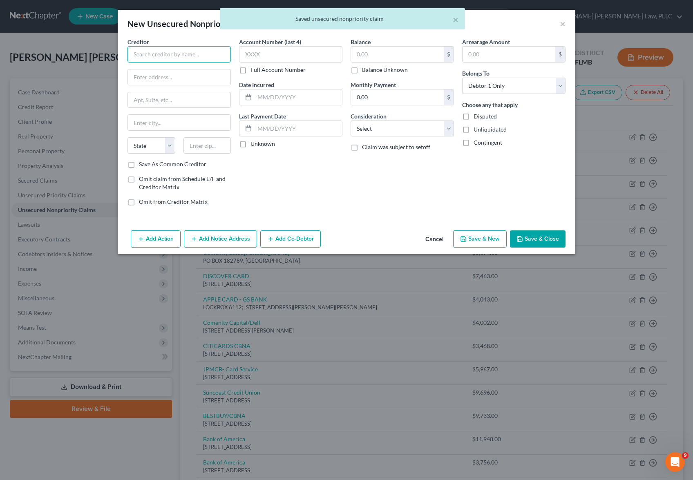
click at [153, 54] on input "text" at bounding box center [178, 54] width 103 height 16
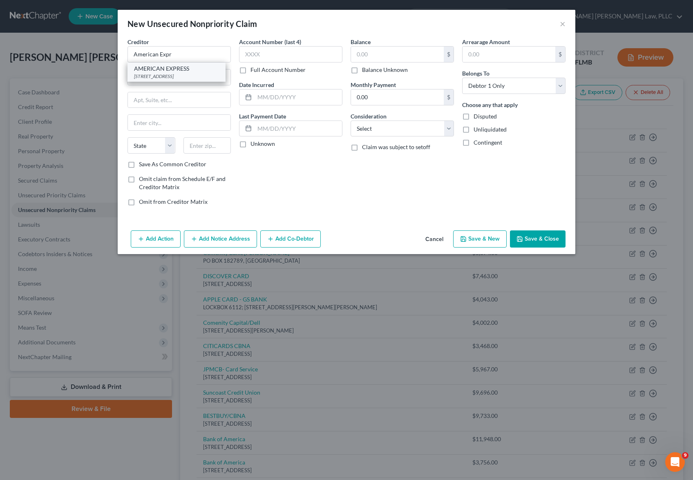
click at [191, 77] on div "[STREET_ADDRESS]" at bounding box center [176, 76] width 85 height 7
type input "AMERICAN EXPRESS"
type input "PO Box 981537"
type input "[GEOGRAPHIC_DATA]"
select select "45"
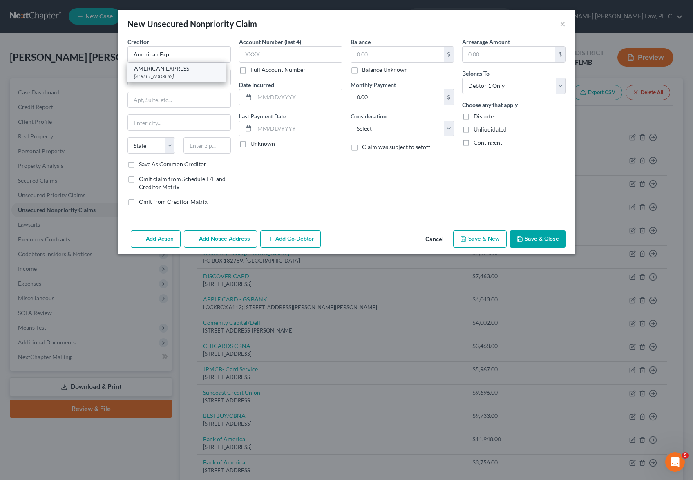
type input "79998-1537"
click at [375, 56] on input "text" at bounding box center [397, 55] width 93 height 16
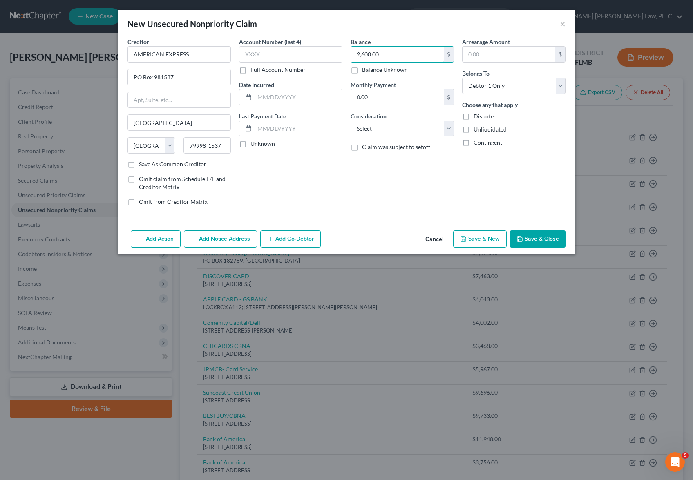
type input "2,608.00"
click at [531, 239] on button "Save & Close" at bounding box center [538, 238] width 56 height 17
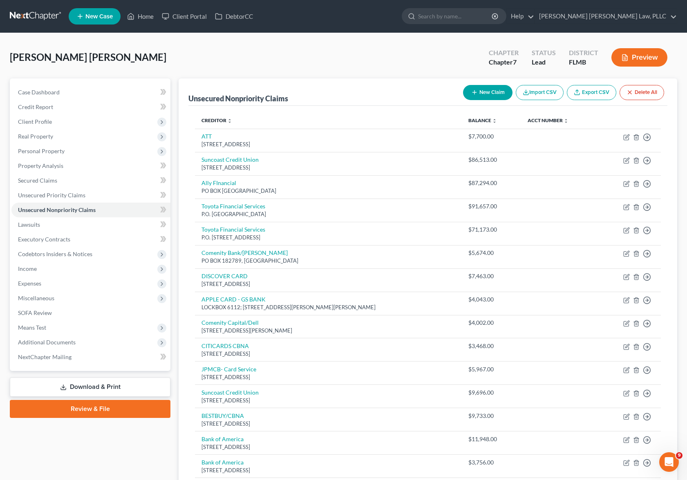
click at [472, 88] on button "New Claim" at bounding box center [487, 92] width 49 height 15
select select "0"
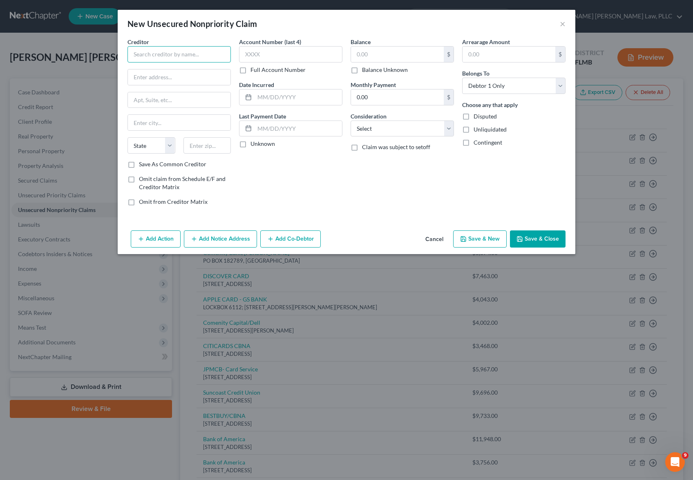
click at [168, 58] on input "text" at bounding box center [178, 54] width 103 height 16
type input "i"
click at [191, 80] on div "[STREET_ADDRESS]" at bounding box center [176, 76] width 85 height 7
type input "CITICARDS CBNA"
type input "[STREET_ADDRESS]"
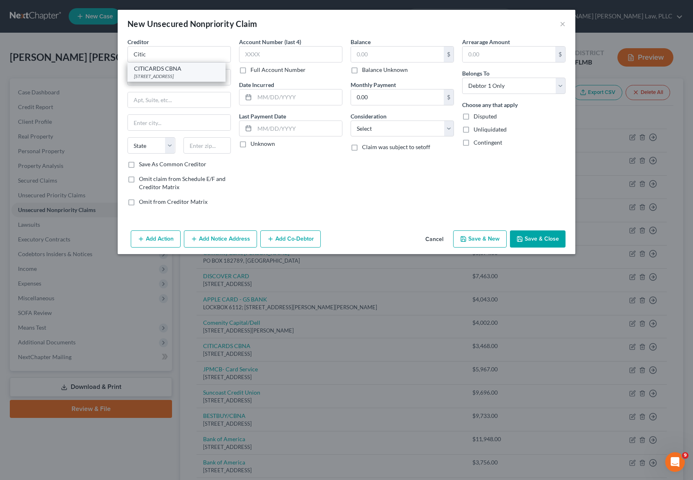
type input "[GEOGRAPHIC_DATA]"
select select "43"
type input "57108"
click at [393, 54] on input "text" at bounding box center [397, 55] width 93 height 16
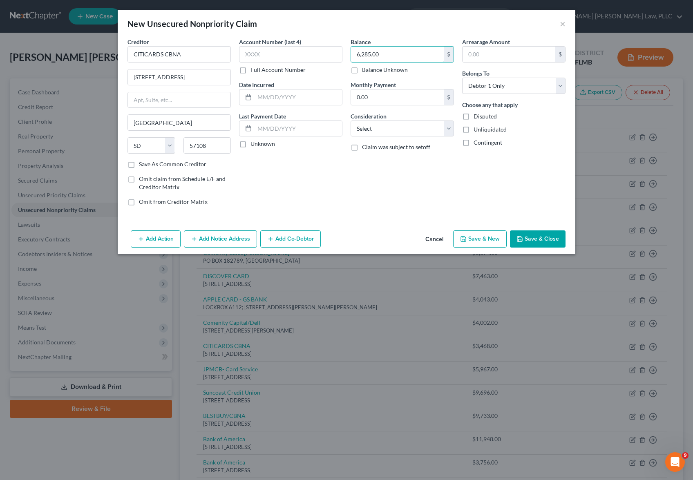
type input "6,285.00"
click at [532, 236] on button "Save & Close" at bounding box center [538, 238] width 56 height 17
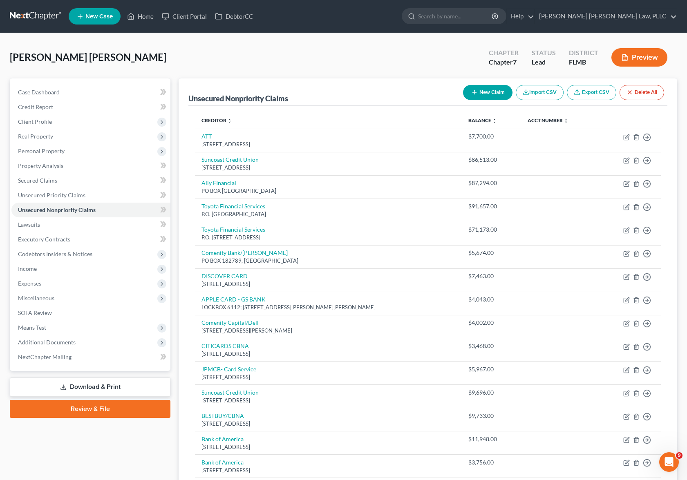
click at [494, 97] on button "New Claim" at bounding box center [487, 92] width 49 height 15
select select "0"
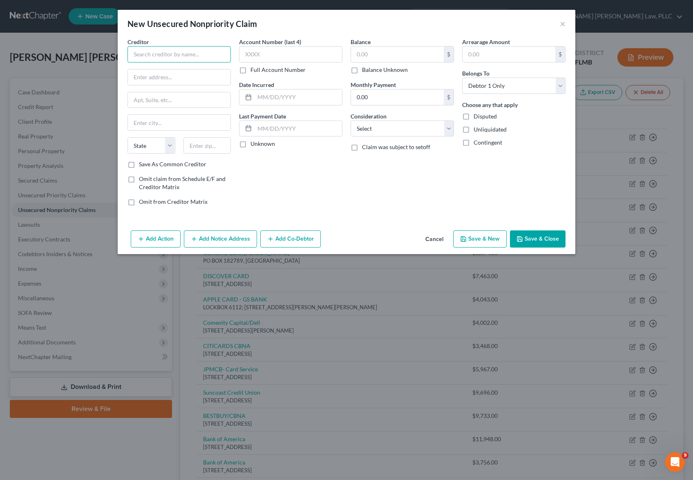
click at [168, 53] on input "text" at bounding box center [178, 54] width 103 height 16
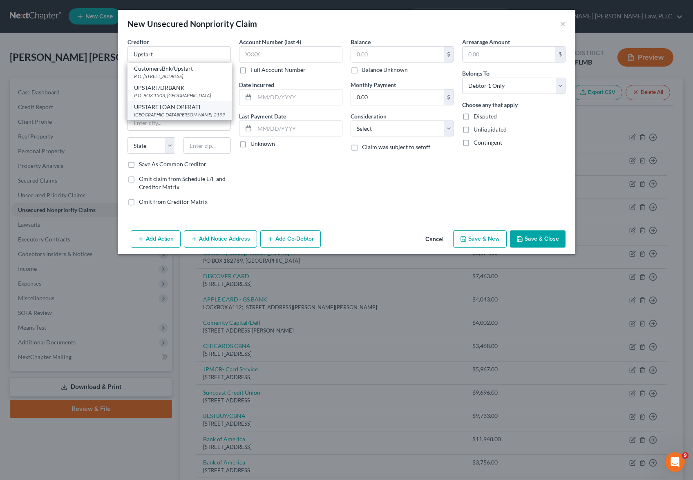
click at [175, 111] on div "[GEOGRAPHIC_DATA][PERSON_NAME]-2199" at bounding box center [179, 114] width 91 height 7
type input "UPSTART LOAN OPERATI"
type input "PO BOX 1503"
type input "[GEOGRAPHIC_DATA][PERSON_NAME],"
select select "4"
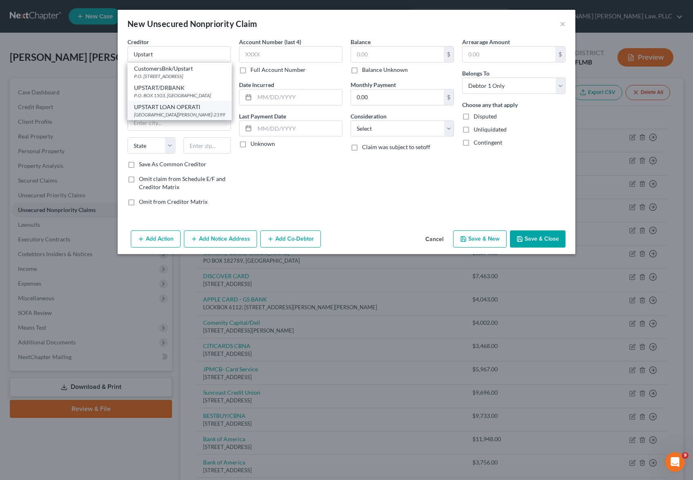
type input "94070-2199"
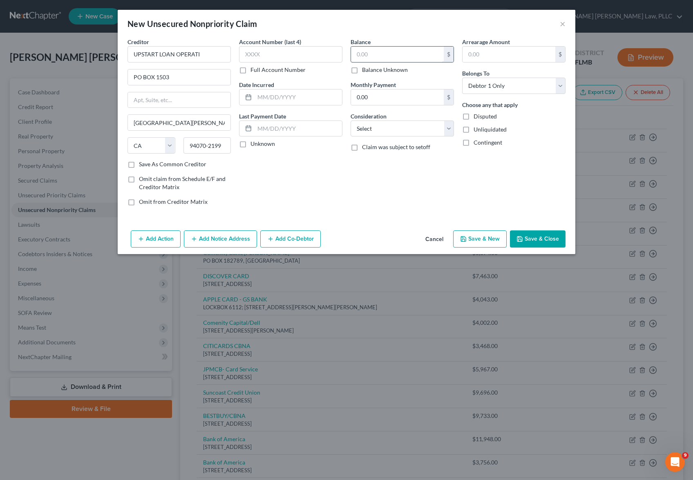
click at [374, 58] on input "text" at bounding box center [397, 55] width 93 height 16
type input "1,417.00"
click at [553, 238] on button "Save & Close" at bounding box center [538, 238] width 56 height 17
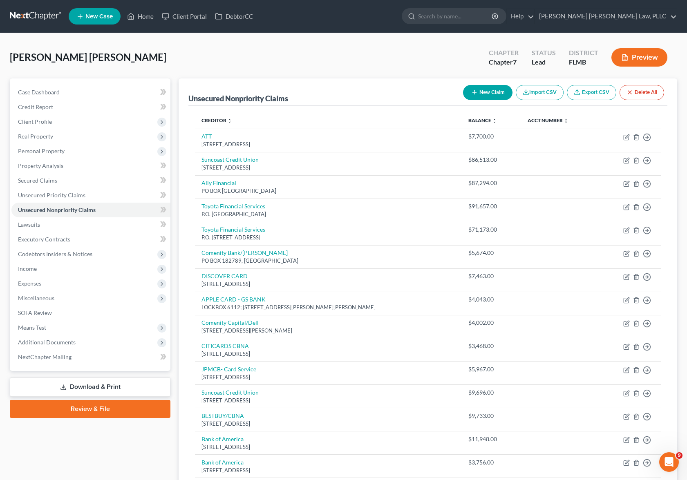
click at [504, 92] on button "New Claim" at bounding box center [487, 92] width 49 height 15
select select "0"
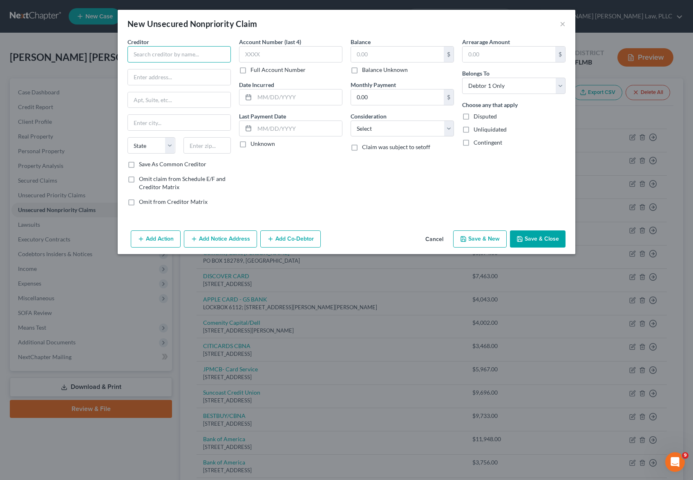
click at [213, 54] on input "text" at bounding box center [178, 54] width 103 height 16
type input "Upstart/Finwise Bank"
click at [181, 79] on input "text" at bounding box center [179, 77] width 103 height 16
paste input "[STREET_ADDRESS]"
type input "[STREET_ADDRESS]"
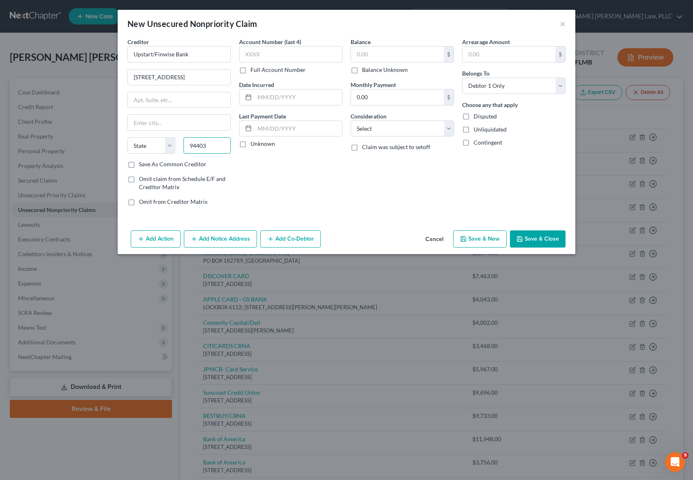
type input "94403"
type input "[GEOGRAPHIC_DATA]"
select select "4"
click at [394, 65] on div "$ Balance Unknown" at bounding box center [402, 60] width 103 height 28
click at [396, 60] on input "text" at bounding box center [397, 55] width 93 height 16
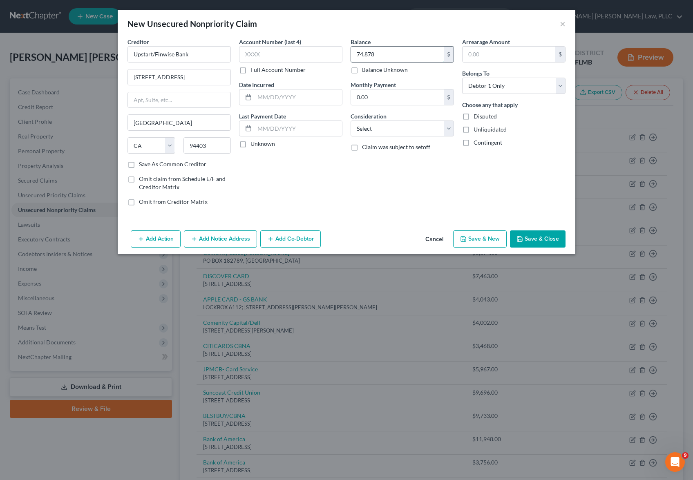
click at [384, 60] on input "74,878" at bounding box center [397, 55] width 93 height 16
type input "74,878.00"
click at [525, 239] on button "Save & Close" at bounding box center [538, 238] width 56 height 17
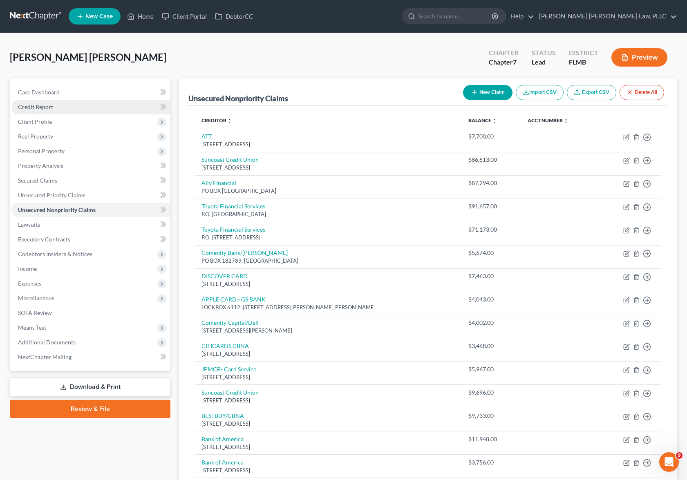
click at [101, 109] on link "Credit Report" at bounding box center [90, 107] width 159 height 15
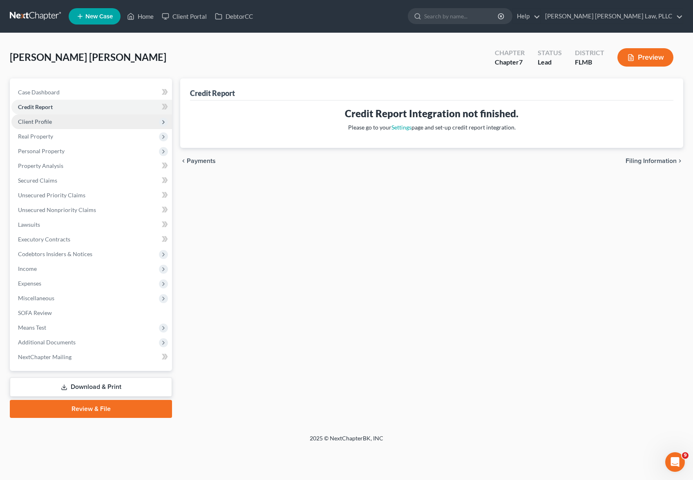
click at [98, 118] on span "Client Profile" at bounding box center [91, 121] width 161 height 15
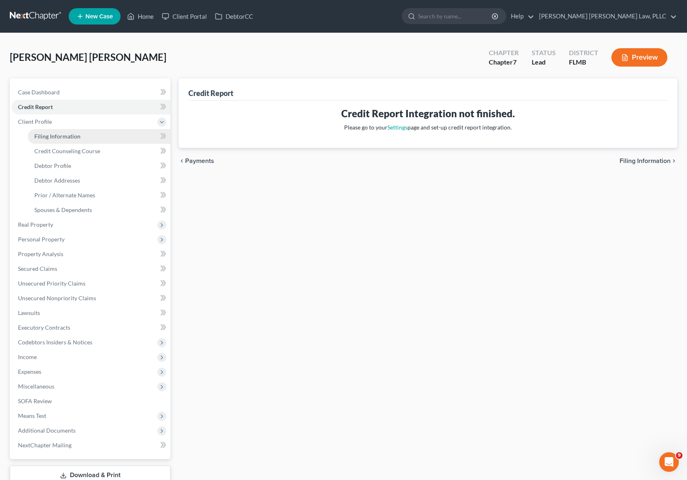
click at [93, 140] on link "Filing Information" at bounding box center [99, 136] width 143 height 15
select select "1"
select select "0"
select select "15"
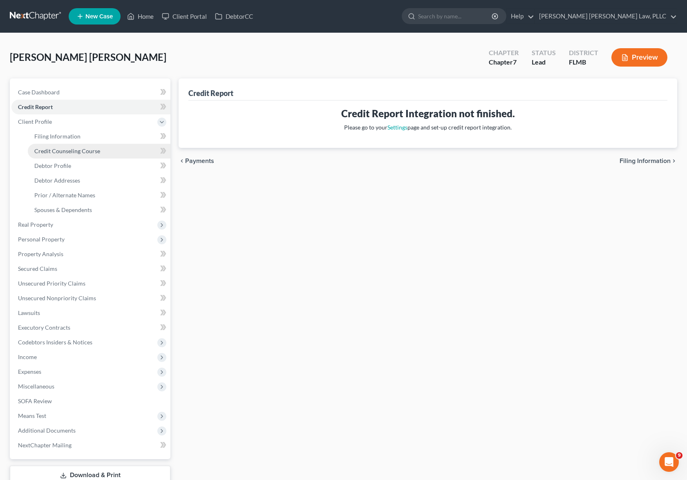
select select "9"
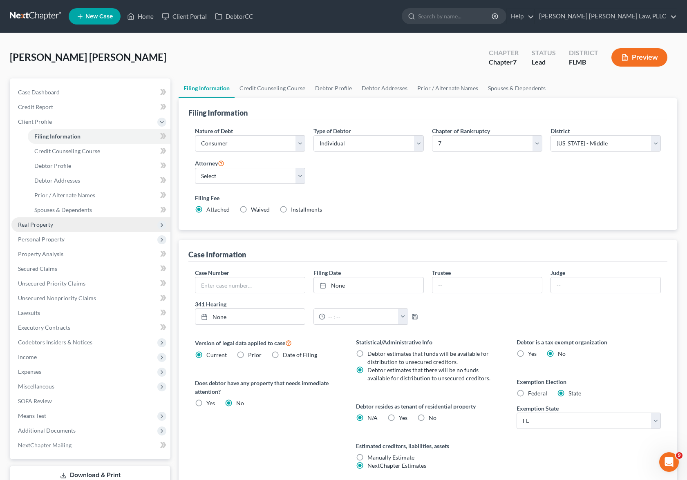
click at [71, 228] on span "Real Property" at bounding box center [90, 224] width 159 height 15
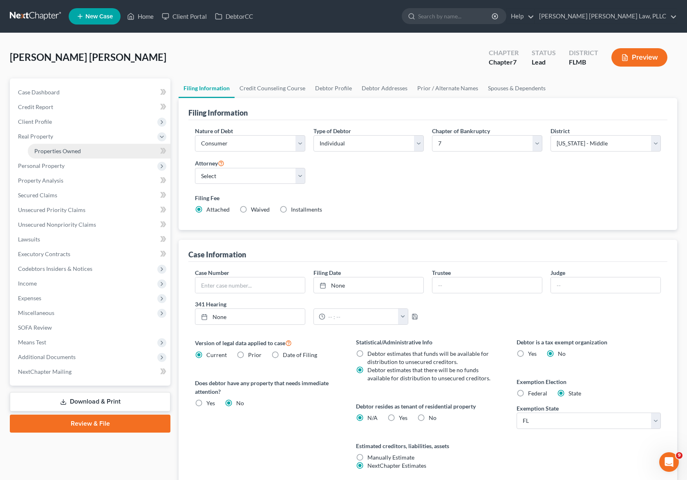
click at [64, 155] on link "Properties Owned" at bounding box center [99, 151] width 143 height 15
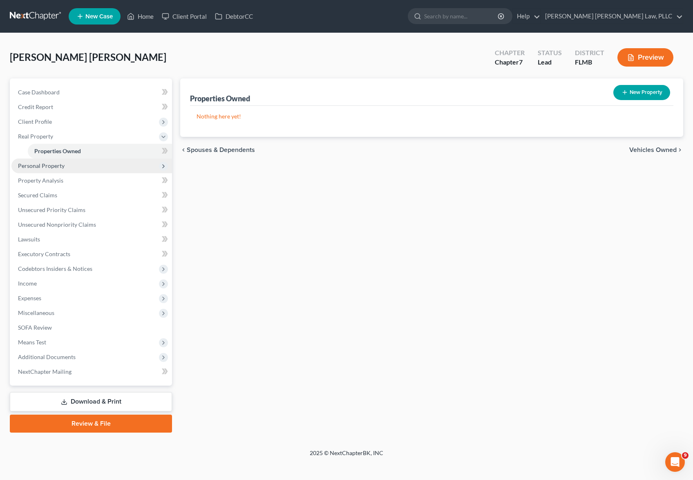
click at [62, 165] on span "Personal Property" at bounding box center [41, 165] width 47 height 7
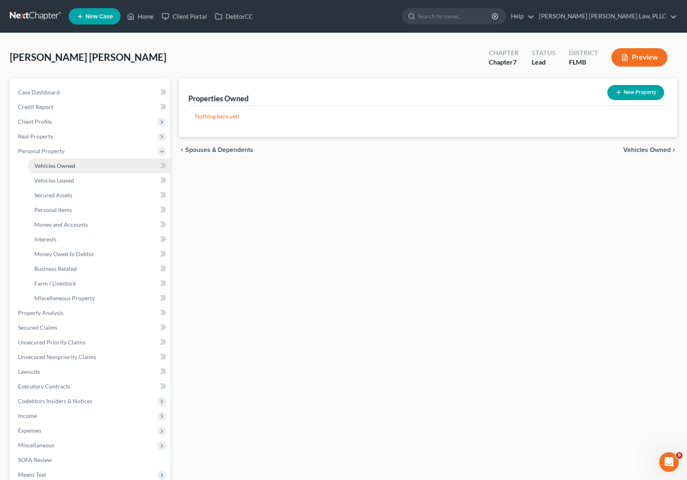
click at [62, 171] on link "Vehicles Owned" at bounding box center [99, 166] width 143 height 15
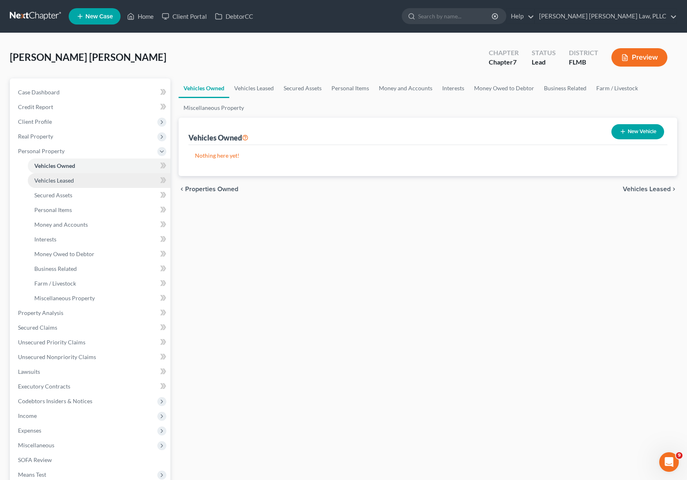
click at [63, 179] on span "Vehicles Leased" at bounding box center [54, 180] width 40 height 7
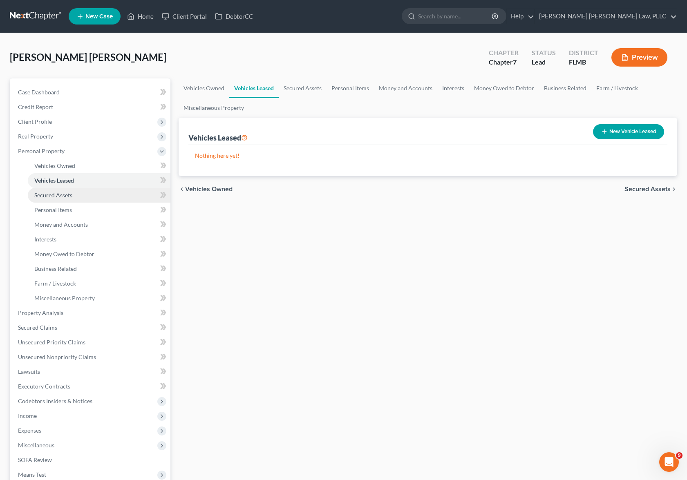
click at [63, 192] on span "Secured Assets" at bounding box center [53, 195] width 38 height 7
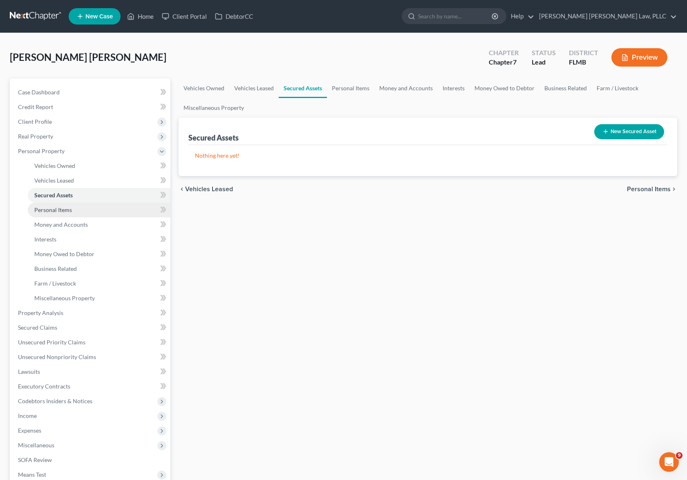
click at [69, 209] on span "Personal Items" at bounding box center [53, 209] width 38 height 7
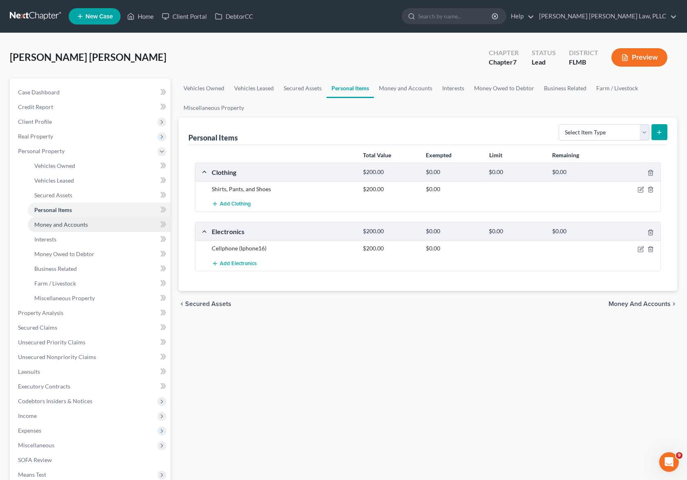
click at [77, 226] on span "Money and Accounts" at bounding box center [61, 224] width 54 height 7
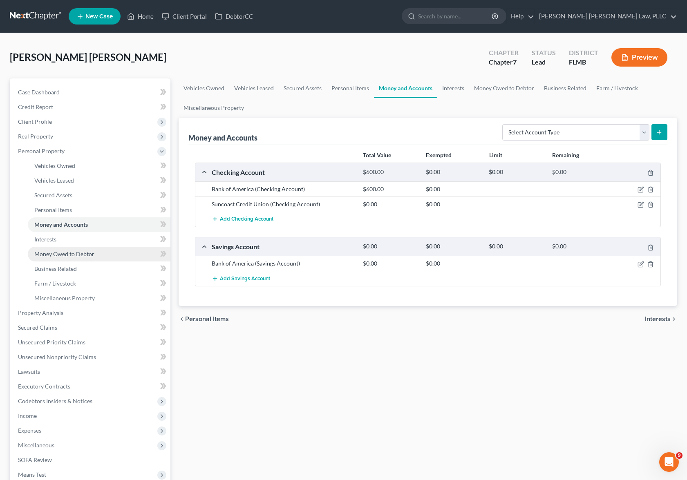
click at [58, 259] on link "Money Owed to Debtor" at bounding box center [99, 254] width 143 height 15
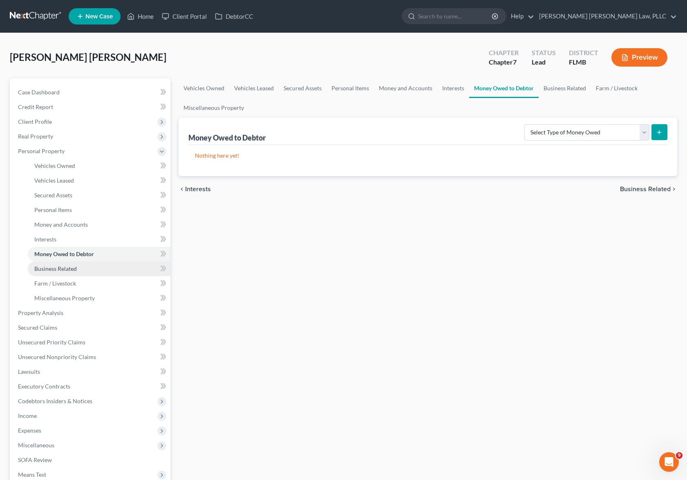
click at [60, 270] on span "Business Related" at bounding box center [55, 268] width 42 height 7
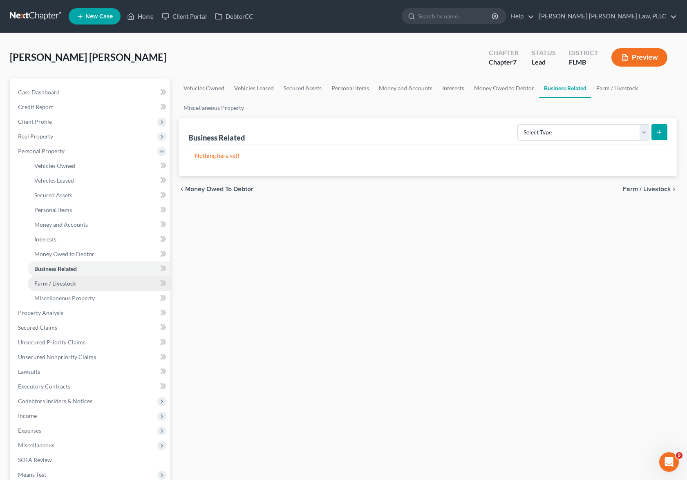
click at [63, 285] on span "Farm / Livestock" at bounding box center [55, 283] width 42 height 7
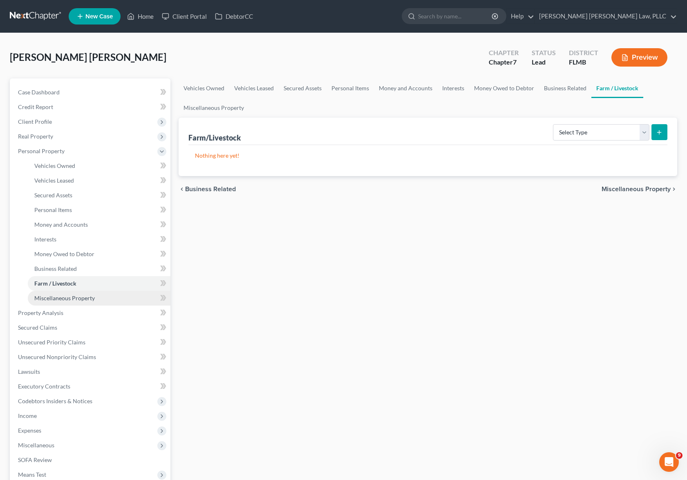
click at [73, 303] on link "Miscellaneous Property" at bounding box center [99, 298] width 143 height 15
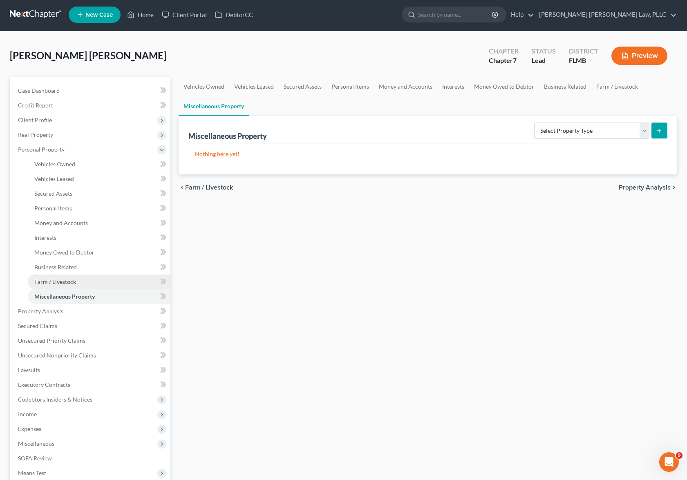
scroll to position [12, 0]
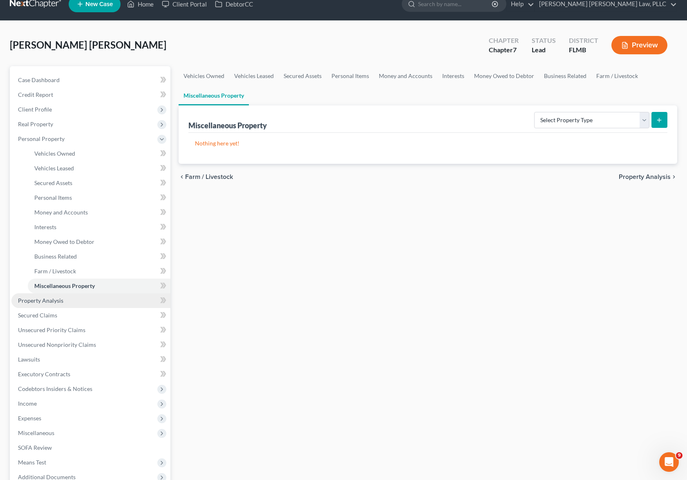
click at [71, 303] on link "Property Analysis" at bounding box center [90, 300] width 159 height 15
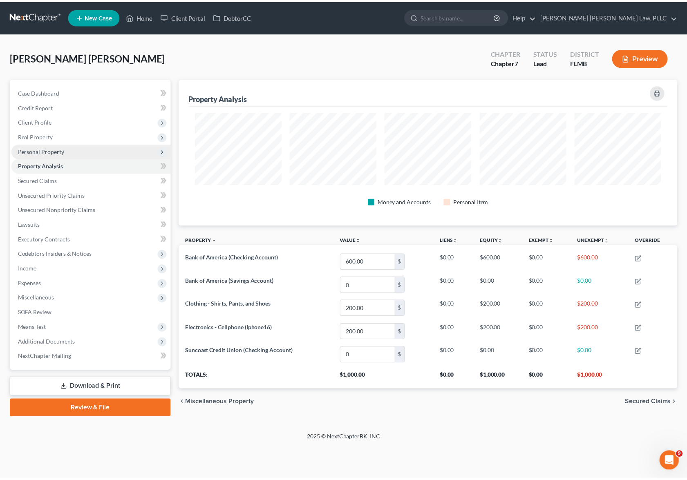
scroll to position [147, 503]
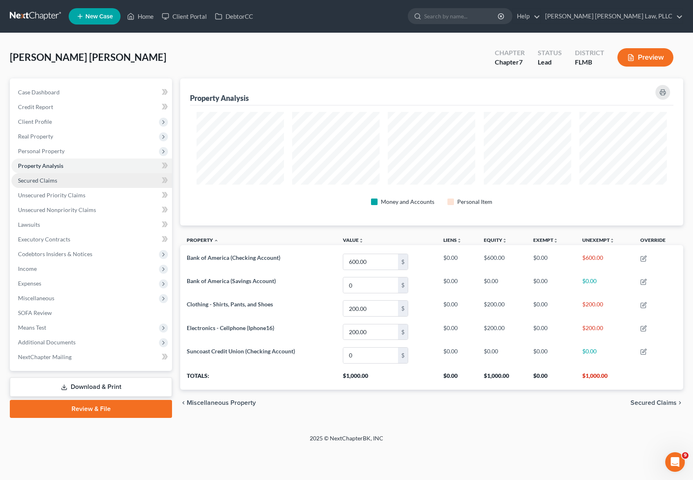
click at [31, 185] on link "Secured Claims" at bounding box center [91, 180] width 161 height 15
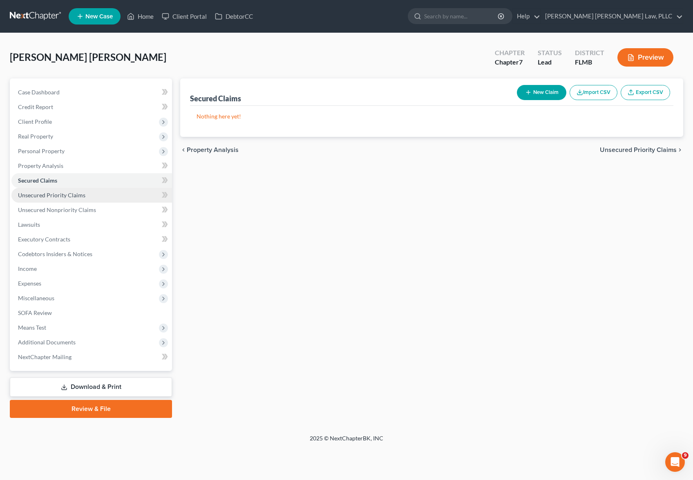
click at [44, 192] on span "Unsecured Priority Claims" at bounding box center [51, 195] width 67 height 7
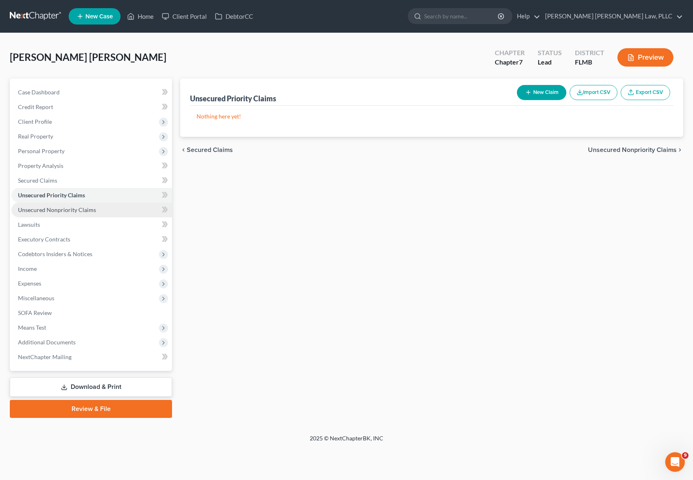
click at [71, 214] on link "Unsecured Nonpriority Claims" at bounding box center [91, 210] width 161 height 15
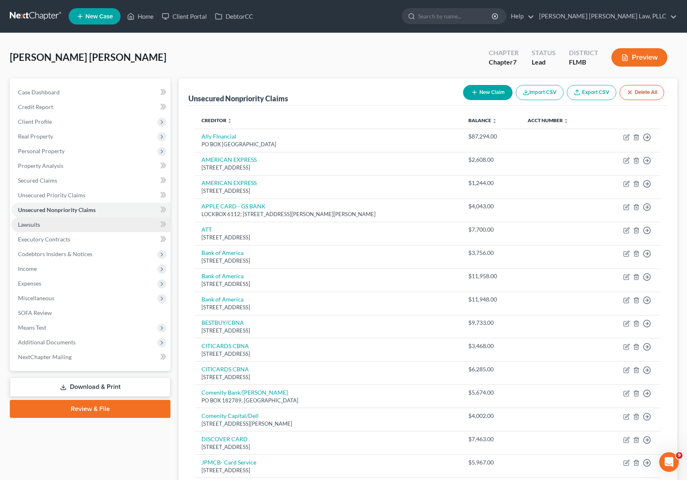
click at [77, 230] on link "Lawsuits" at bounding box center [90, 224] width 159 height 15
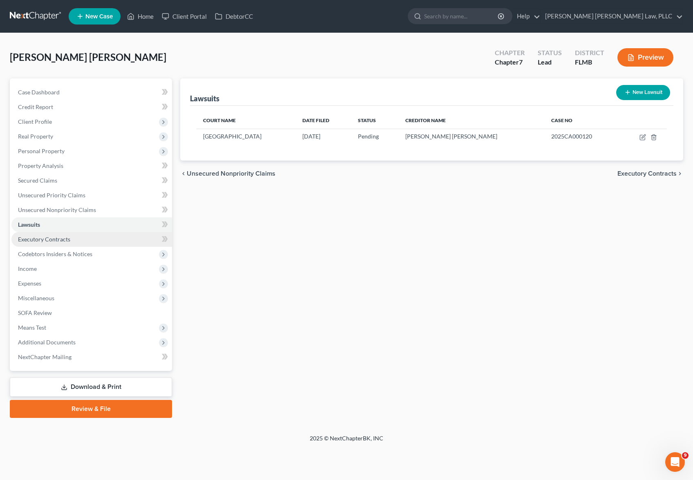
click at [81, 236] on link "Executory Contracts" at bounding box center [91, 239] width 161 height 15
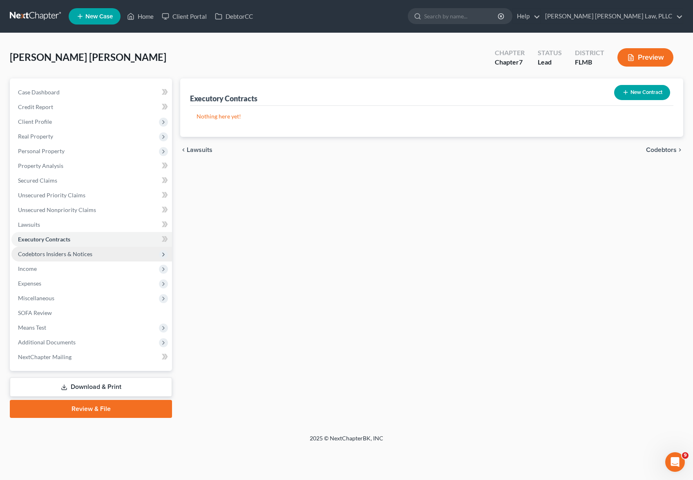
click at [82, 251] on span "Codebtors Insiders & Notices" at bounding box center [55, 253] width 74 height 7
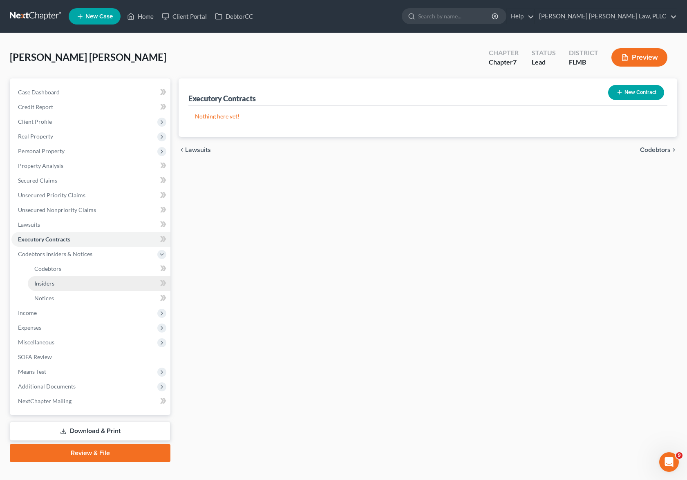
click at [100, 279] on link "Insiders" at bounding box center [99, 283] width 143 height 15
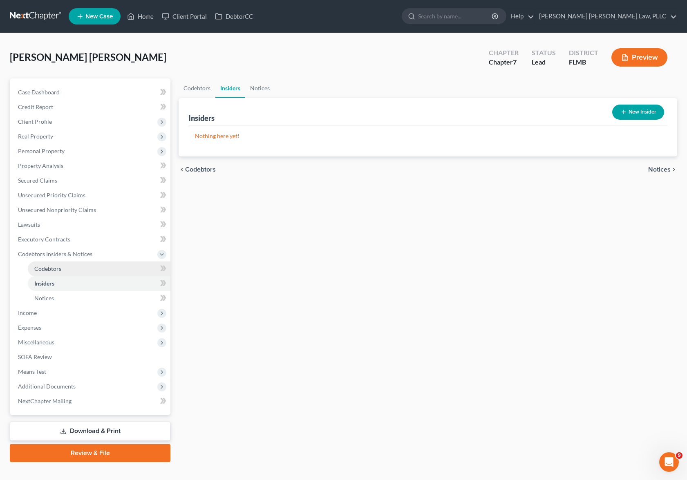
click at [102, 273] on link "Codebtors" at bounding box center [99, 269] width 143 height 15
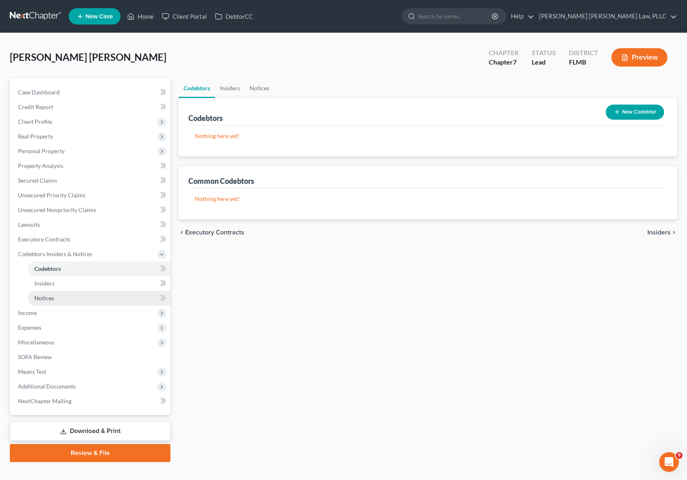
click at [100, 294] on link "Notices" at bounding box center [99, 298] width 143 height 15
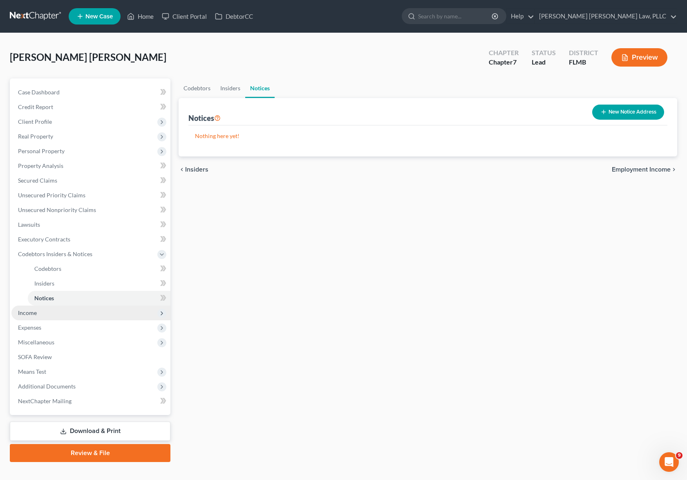
click at [93, 318] on span "Income" at bounding box center [90, 313] width 159 height 15
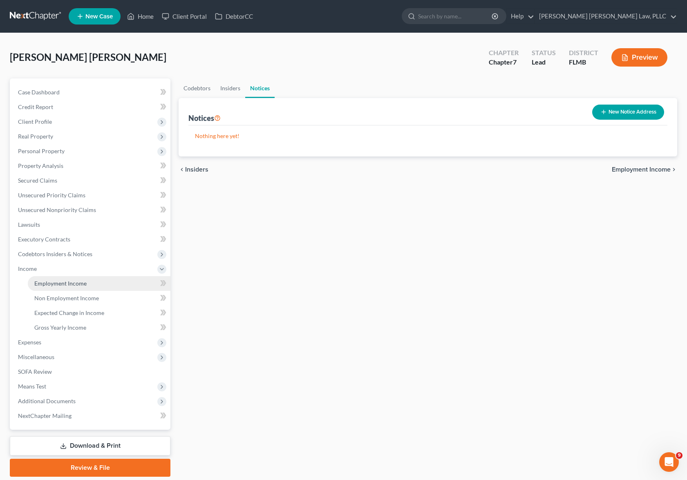
click at [105, 288] on link "Employment Income" at bounding box center [99, 283] width 143 height 15
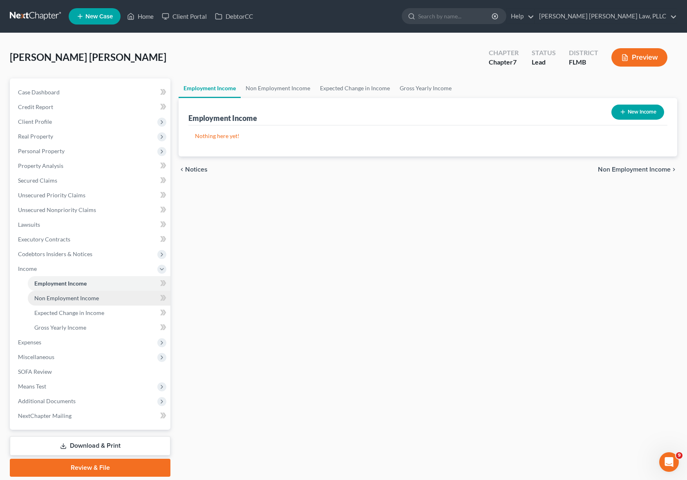
click at [105, 300] on link "Non Employment Income" at bounding box center [99, 298] width 143 height 15
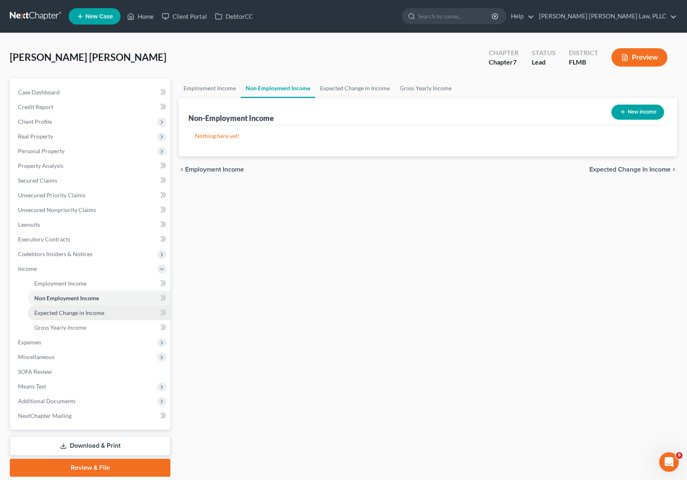
click at [105, 314] on link "Expected Change in Income" at bounding box center [99, 313] width 143 height 15
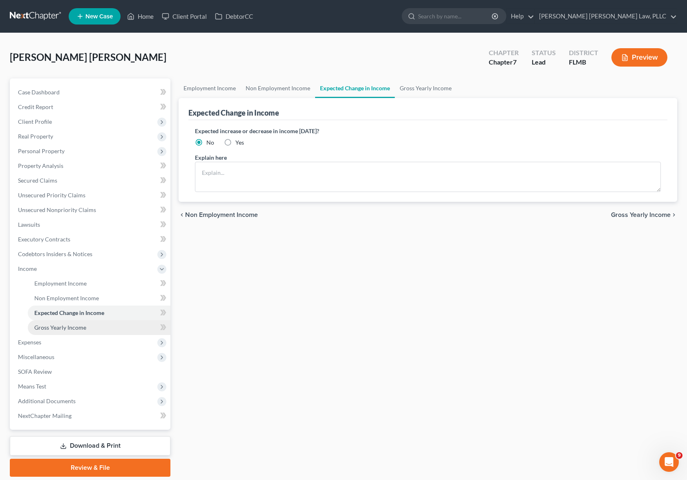
click at [112, 331] on link "Gross Yearly Income" at bounding box center [99, 327] width 143 height 15
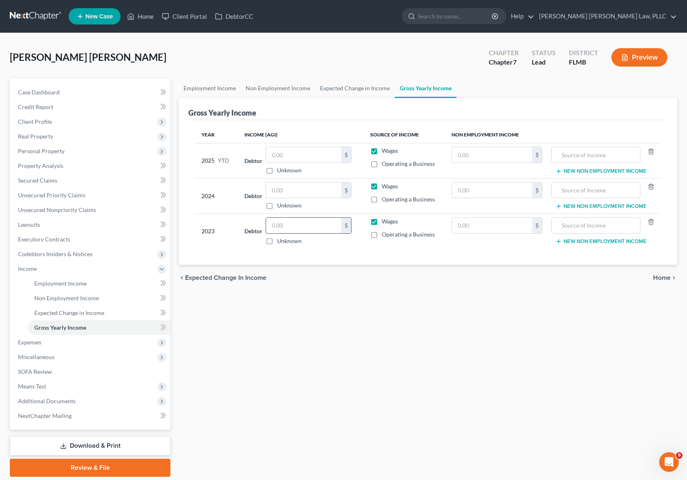
click at [305, 230] on input "text" at bounding box center [303, 226] width 75 height 16
click at [329, 227] on input "text" at bounding box center [303, 226] width 75 height 16
type input "47,661"
click at [290, 196] on input "text" at bounding box center [303, 191] width 75 height 16
